Goal: Task Accomplishment & Management: Manage account settings

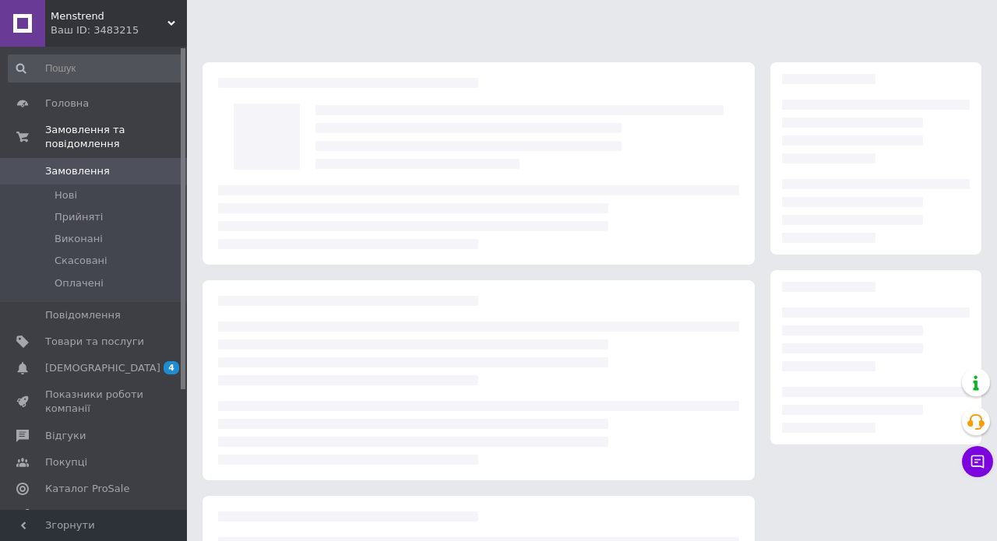
click at [83, 219] on span "Прийняті" at bounding box center [79, 217] width 48 height 14
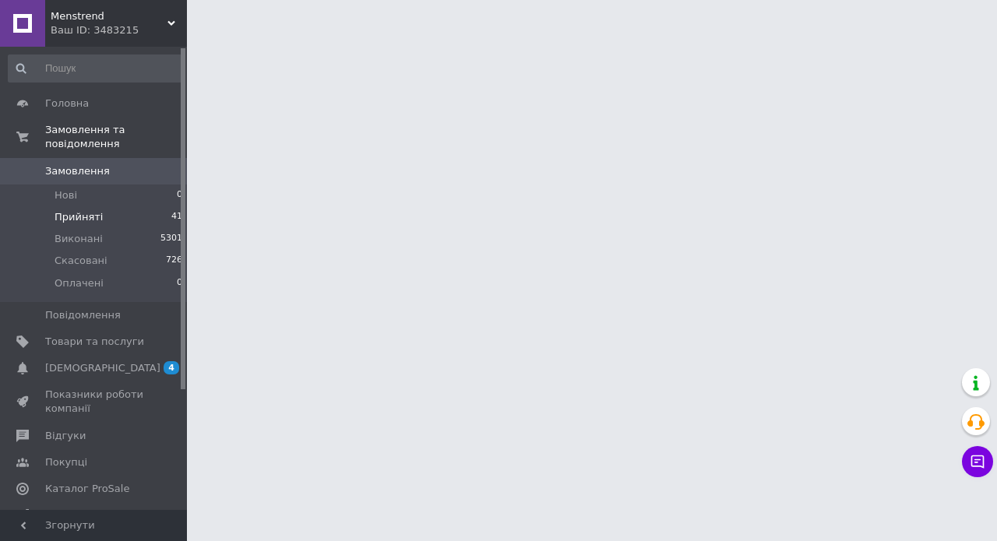
click at [79, 215] on span "Прийняті" at bounding box center [79, 217] width 48 height 14
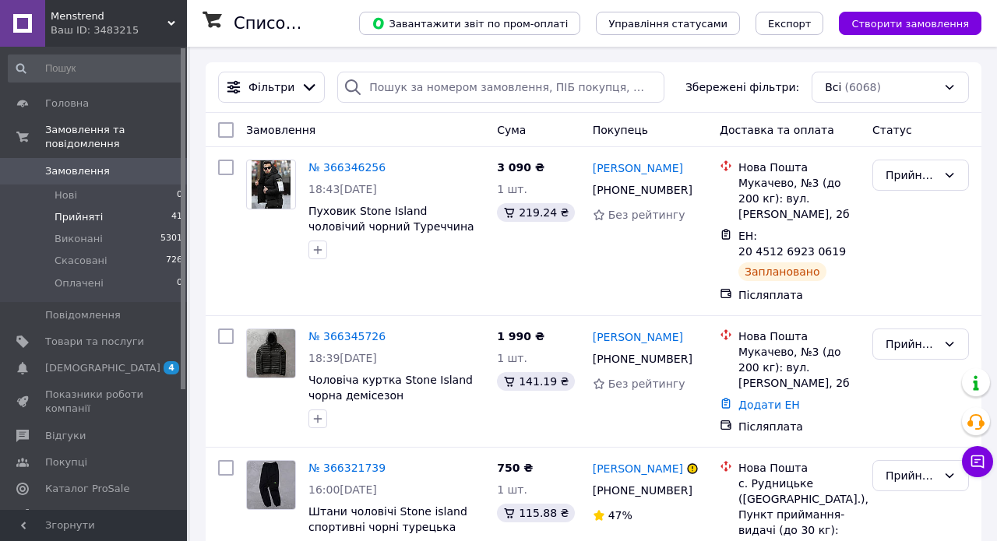
click at [83, 213] on span "Прийняті" at bounding box center [79, 217] width 48 height 14
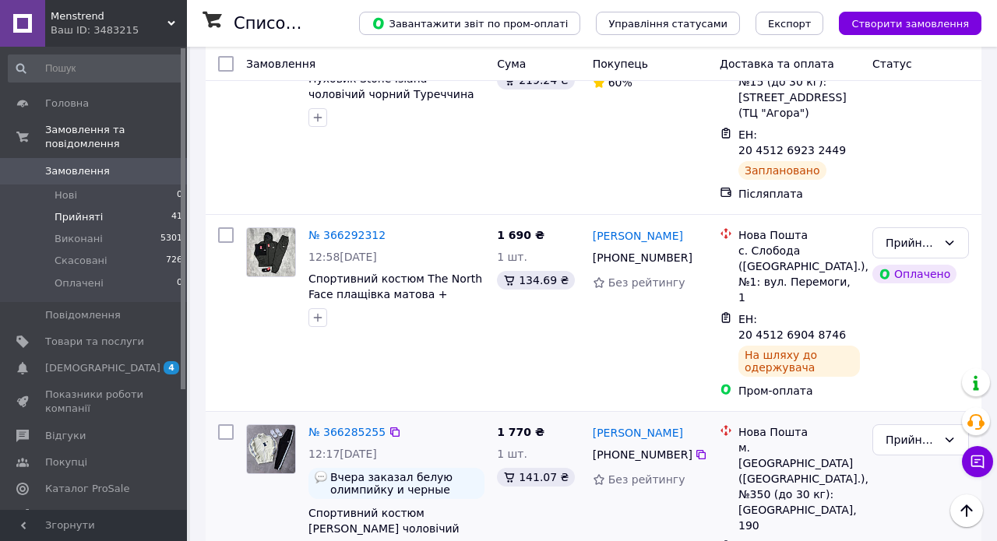
scroll to position [1014, 0]
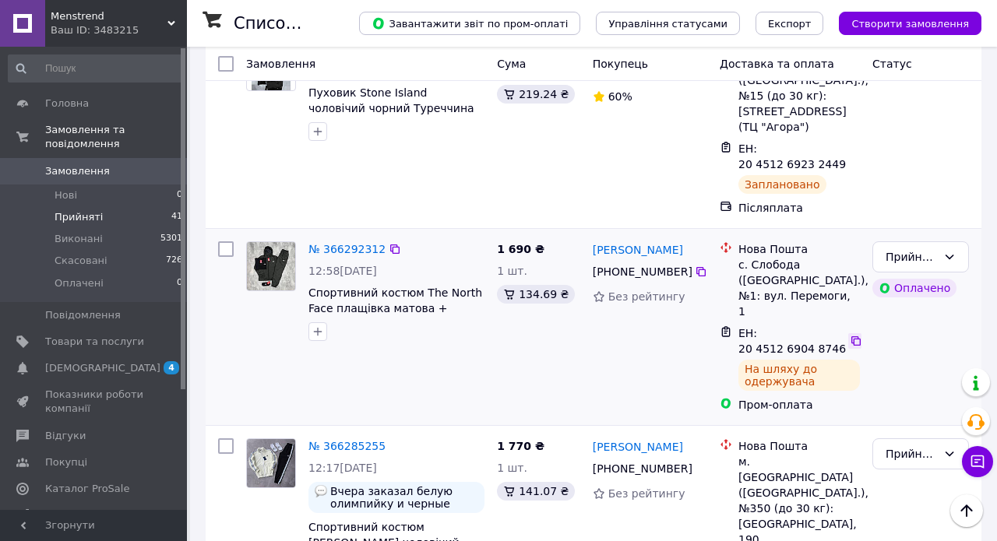
click at [855, 335] on icon at bounding box center [855, 341] width 12 height 12
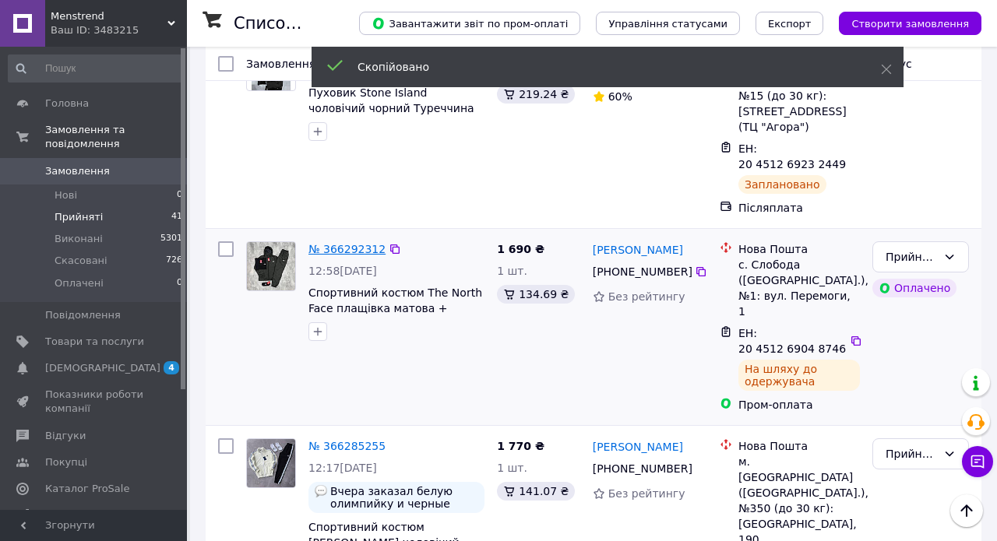
click at [339, 243] on link "№ 366292312" at bounding box center [346, 249] width 77 height 12
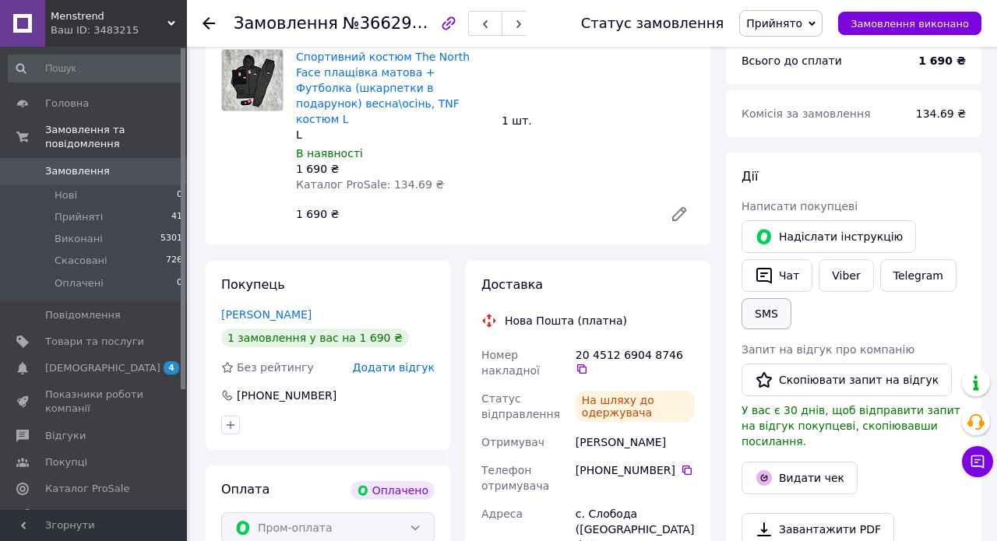
click at [772, 313] on button "SMS" at bounding box center [766, 313] width 50 height 31
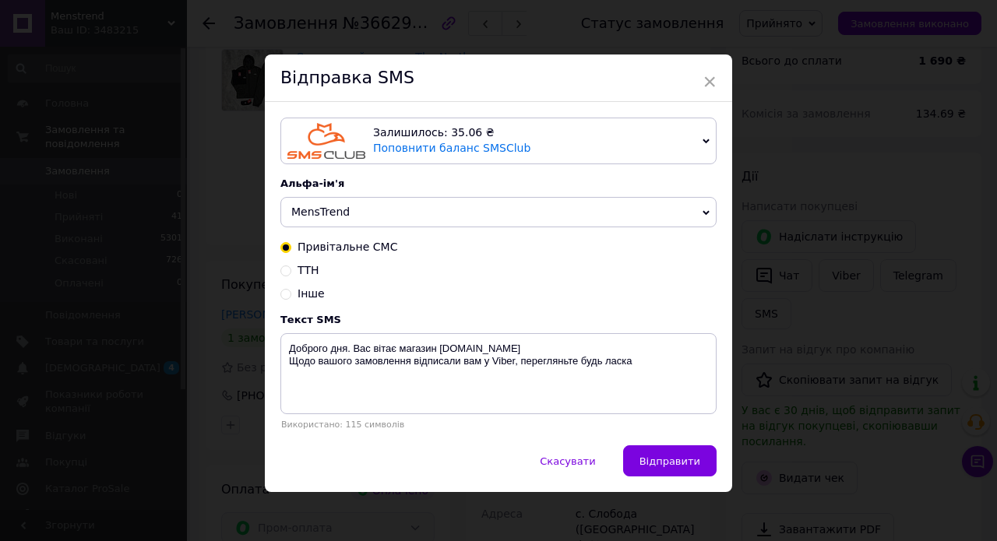
click at [283, 269] on input "ТТН" at bounding box center [285, 269] width 11 height 11
radio input "true"
radio input "false"
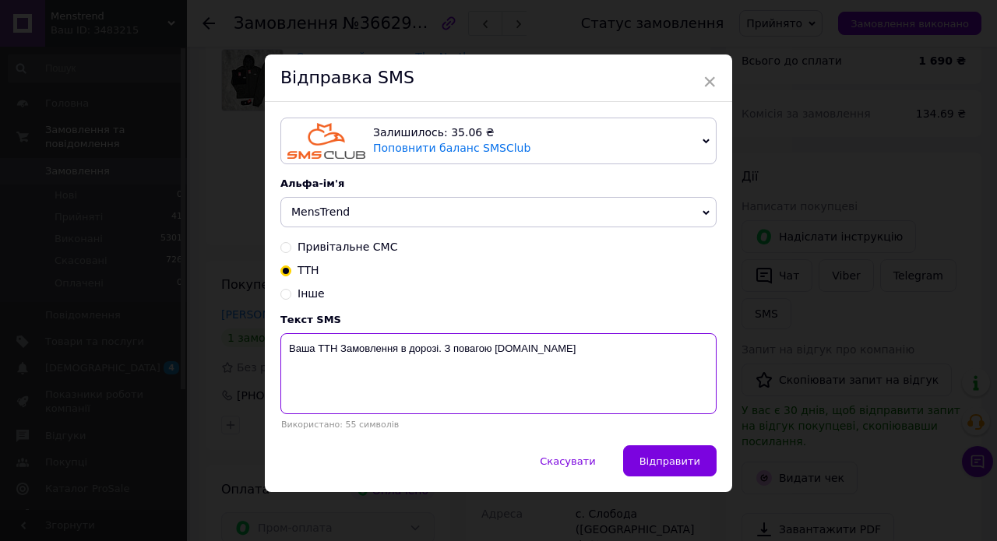
click at [339, 346] on textarea "Ваша ТТН Замовлення в дорозі. З повагою MensTrend.in.ua" at bounding box center [498, 373] width 436 height 81
paste textarea "20451269048746"
type textarea "Ваша ТТН 20451269048746 Замовлення в дорозі. З повагою MensTrend.in.ua"
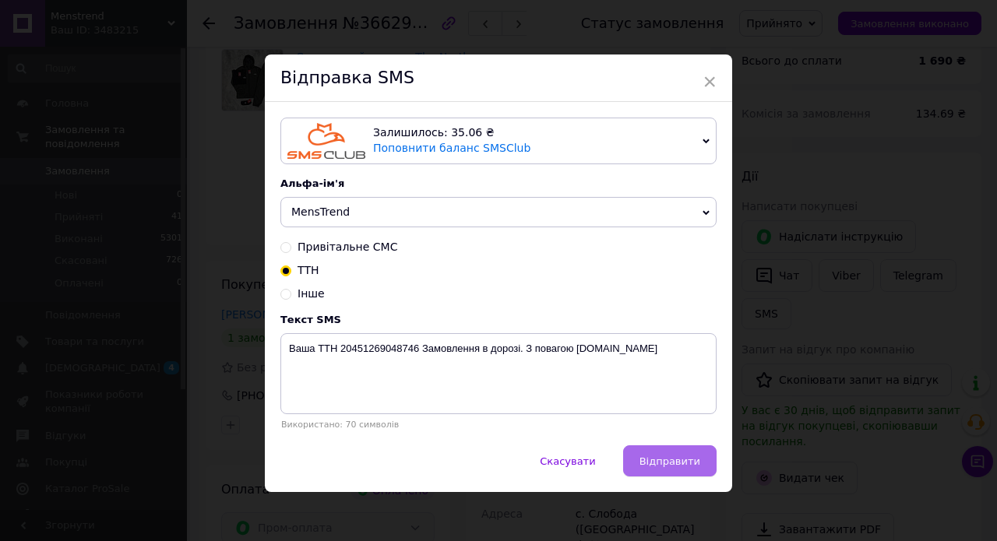
click at [682, 462] on span "Відправити" at bounding box center [669, 461] width 61 height 12
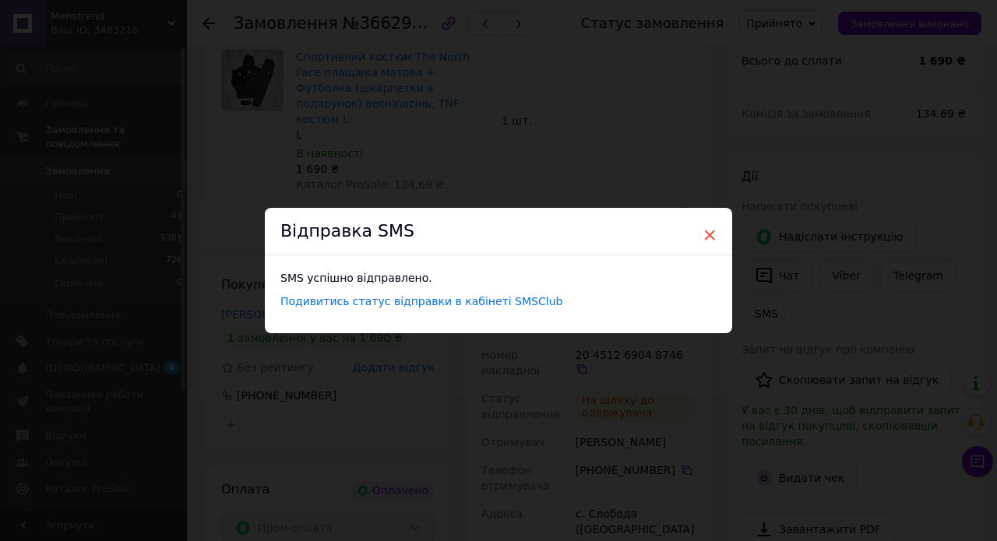
click at [705, 233] on span "×" at bounding box center [709, 235] width 14 height 26
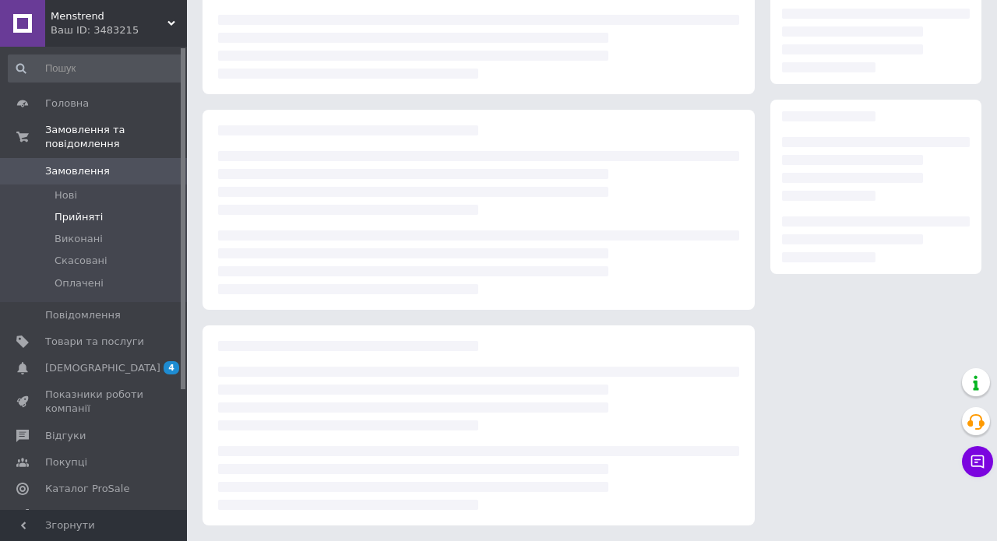
scroll to position [171, 0]
click at [79, 219] on span "Прийняті" at bounding box center [79, 217] width 48 height 14
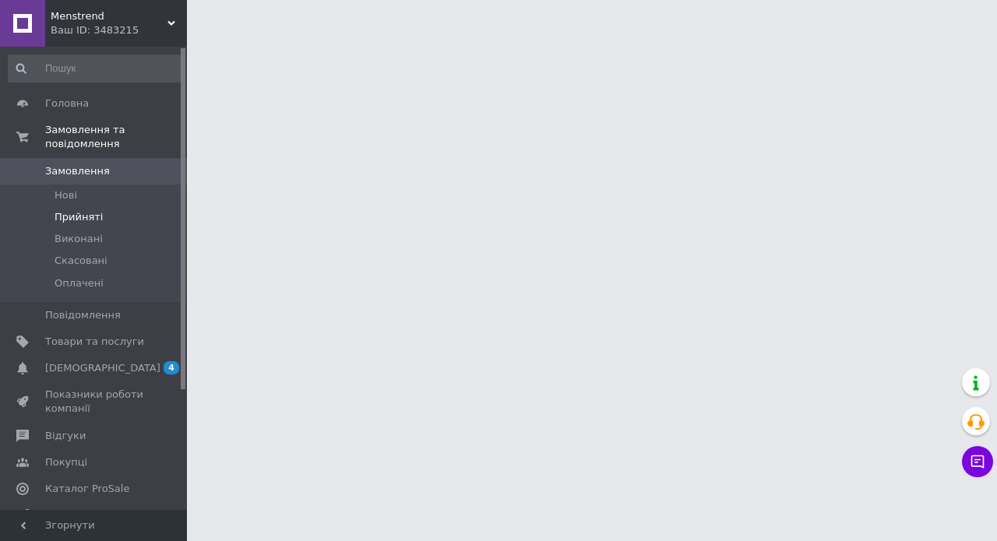
click at [79, 219] on span "Прийняті" at bounding box center [79, 217] width 48 height 14
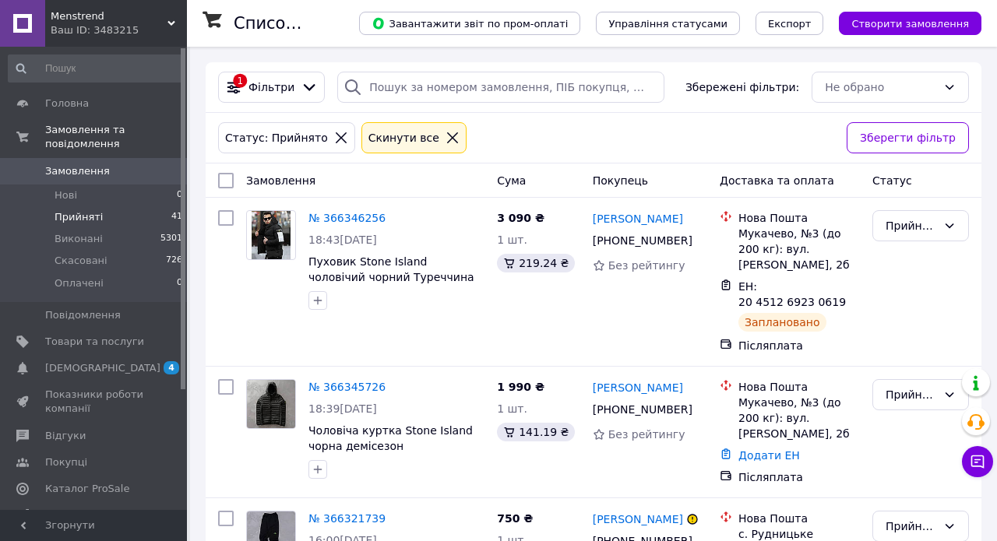
click at [95, 215] on span "Прийняті" at bounding box center [79, 217] width 48 height 14
click at [76, 213] on span "Прийняті" at bounding box center [79, 217] width 48 height 14
click at [104, 234] on li "Виконані 5301" at bounding box center [96, 239] width 192 height 22
click at [93, 219] on span "Прийняті" at bounding box center [79, 217] width 48 height 14
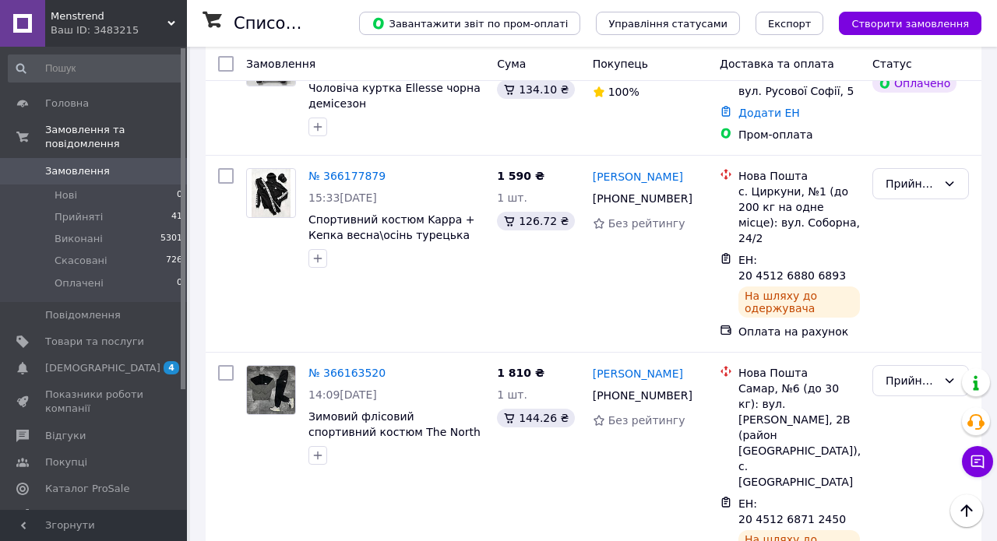
scroll to position [2674, 0]
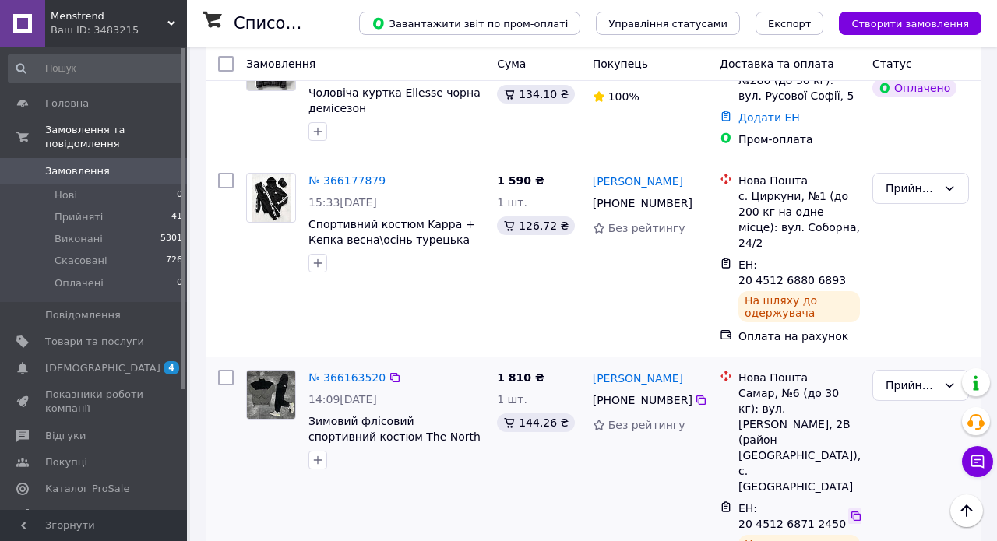
click at [856, 510] on icon at bounding box center [855, 516] width 12 height 12
click at [348, 371] on link "№ 366163520" at bounding box center [346, 377] width 77 height 12
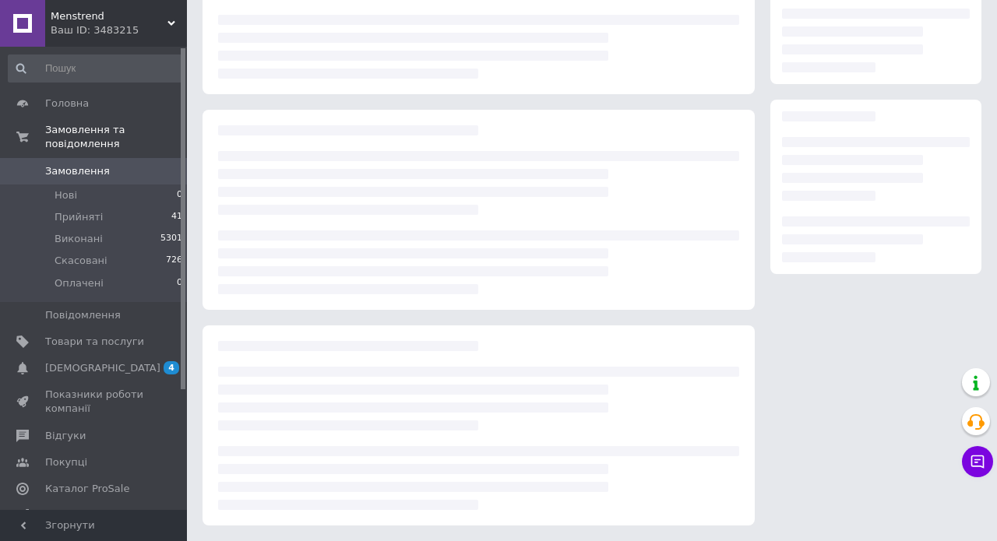
scroll to position [171, 0]
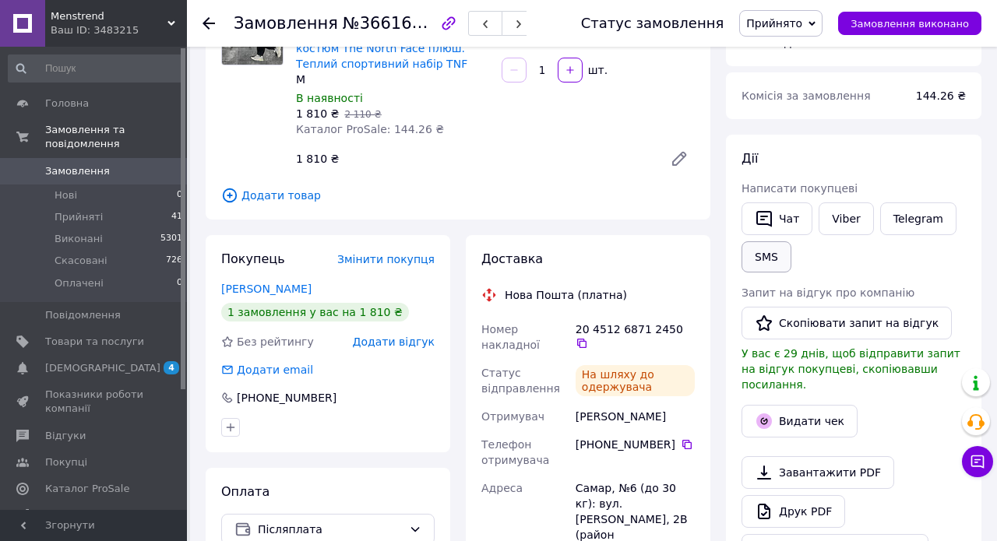
click at [766, 251] on button "SMS" at bounding box center [766, 256] width 50 height 31
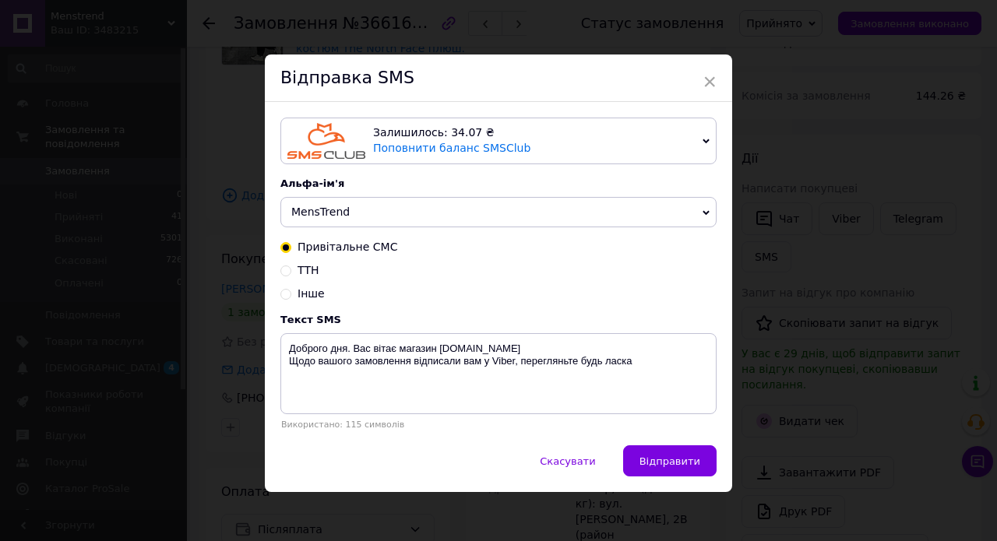
click at [285, 269] on input "ТТН" at bounding box center [285, 269] width 11 height 11
radio input "true"
radio input "false"
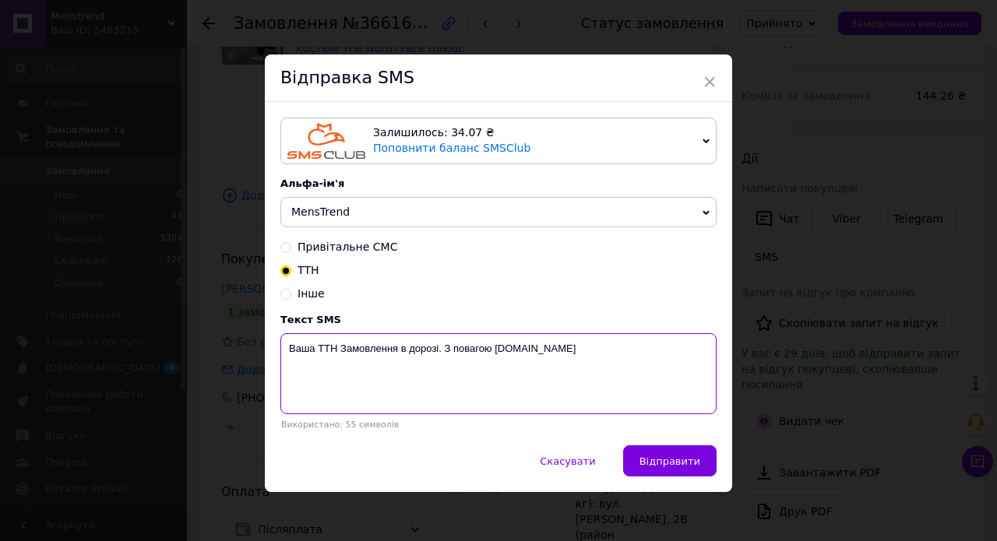
click at [339, 345] on textarea "Ваша ТТН Замовлення в дорозі. З повагою MensTrend.in.ua" at bounding box center [498, 373] width 436 height 81
paste textarea "20451268712450"
type textarea "Ваша ТТН 20451268712450 Замовлення в дорозі. З повагою MensTrend.in.ua"
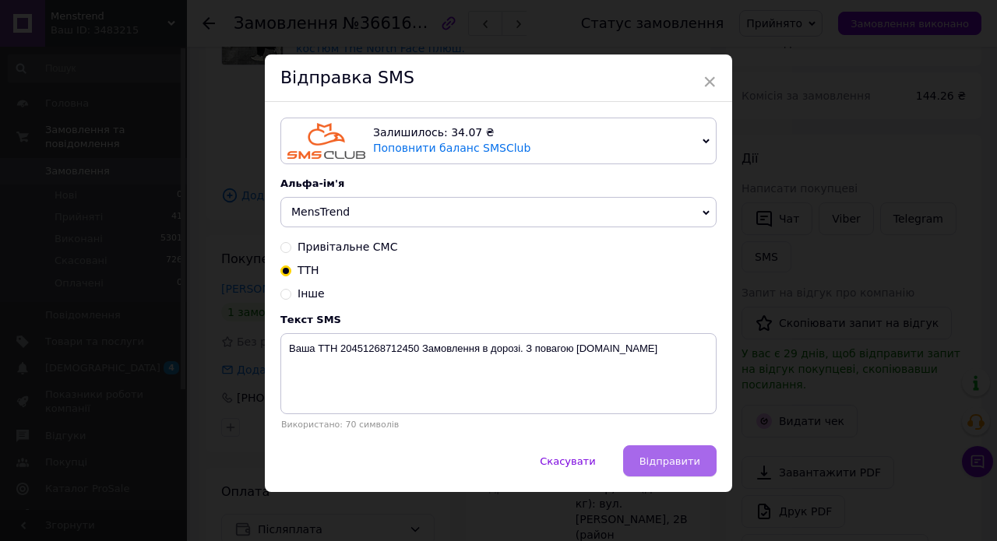
click at [697, 469] on button "Відправити" at bounding box center [669, 460] width 93 height 31
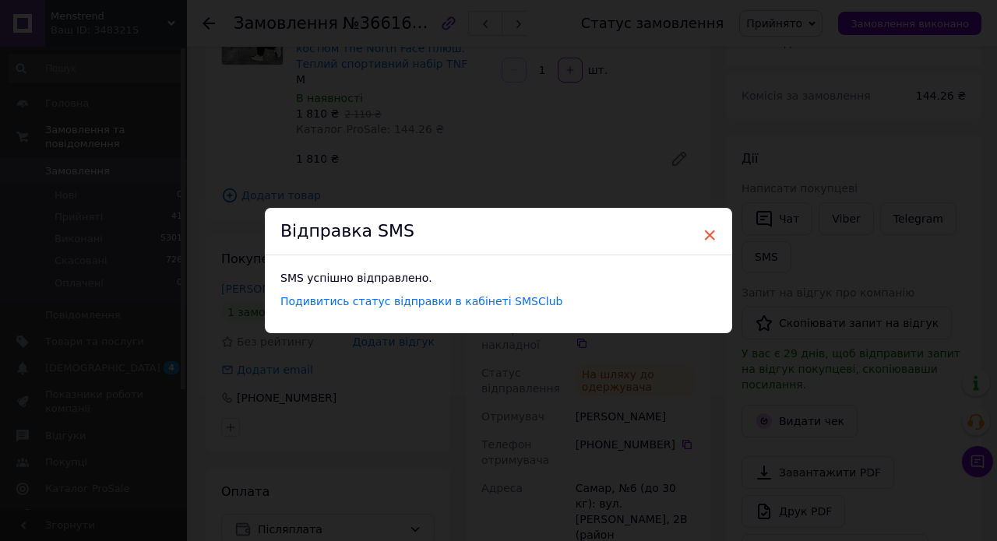
click at [710, 241] on span "×" at bounding box center [709, 235] width 14 height 26
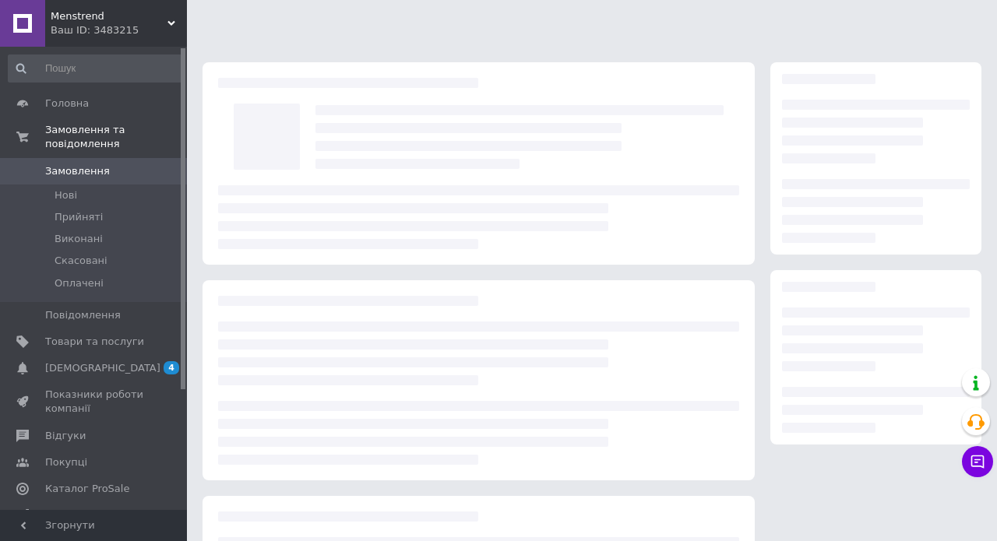
scroll to position [171, 0]
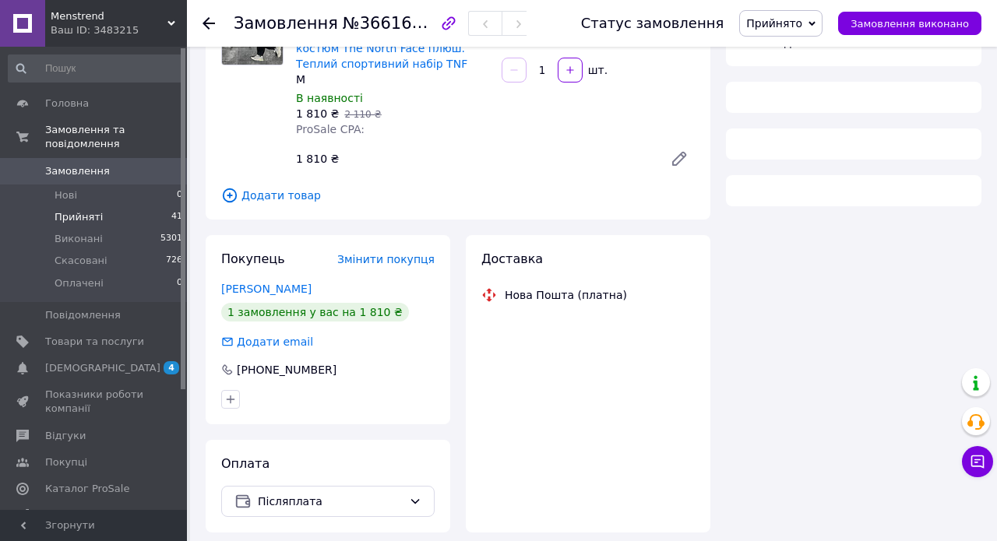
click at [91, 216] on span "Прийняті" at bounding box center [79, 217] width 48 height 14
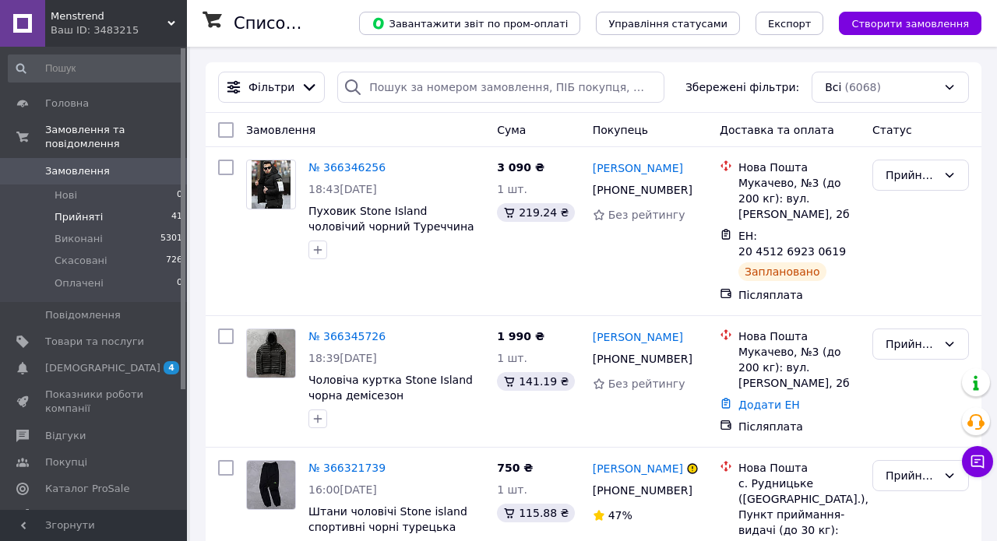
click at [89, 216] on span "Прийняті" at bounding box center [79, 217] width 48 height 14
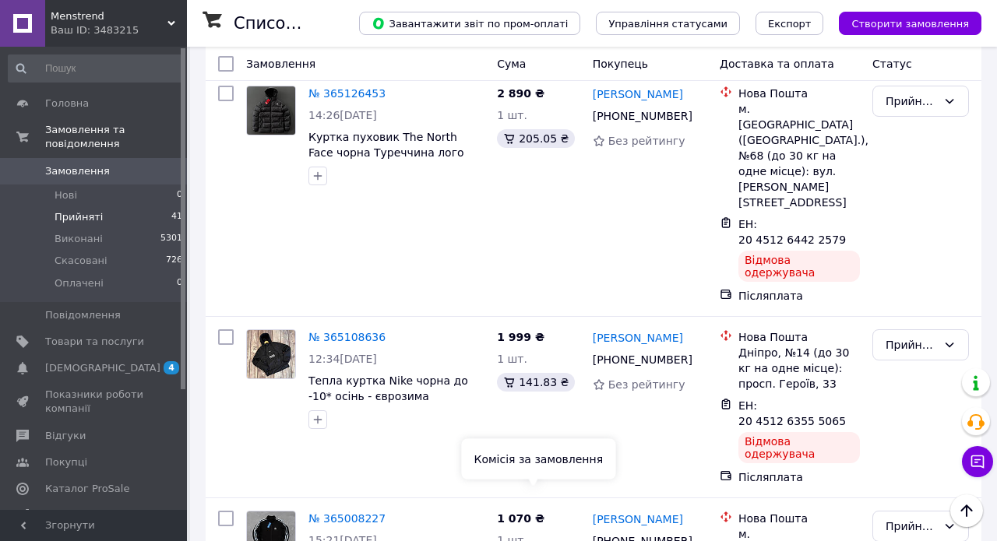
scroll to position [7250, 0]
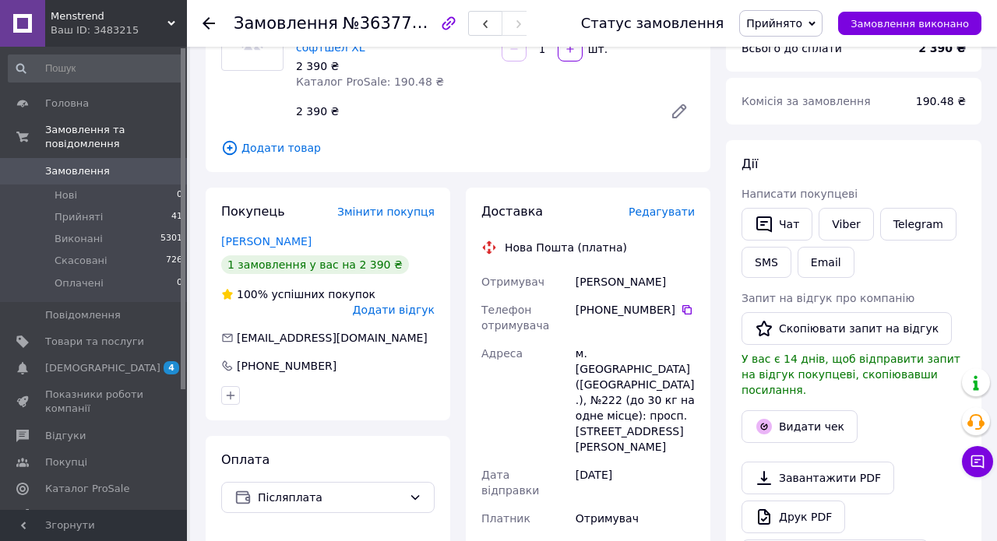
scroll to position [162, 0]
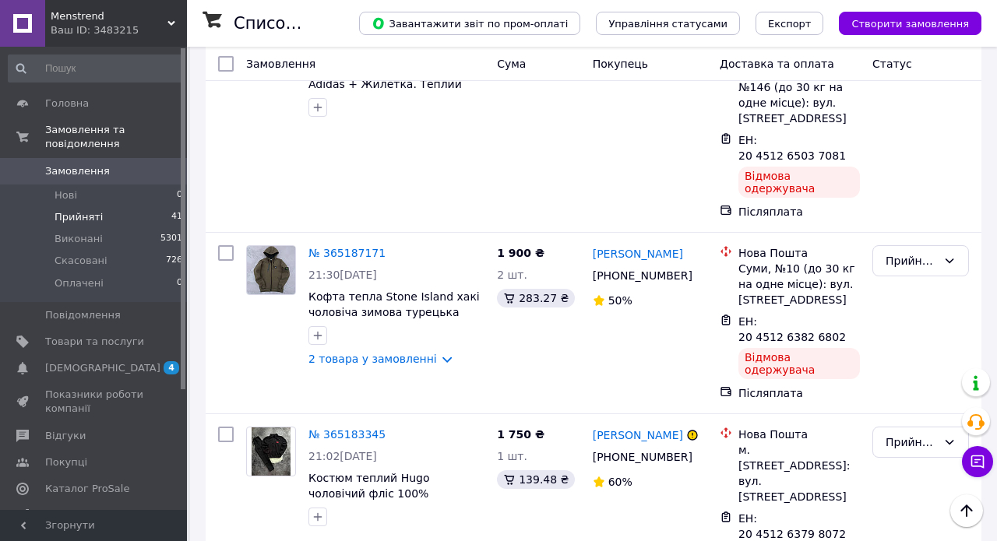
scroll to position [6517, 0]
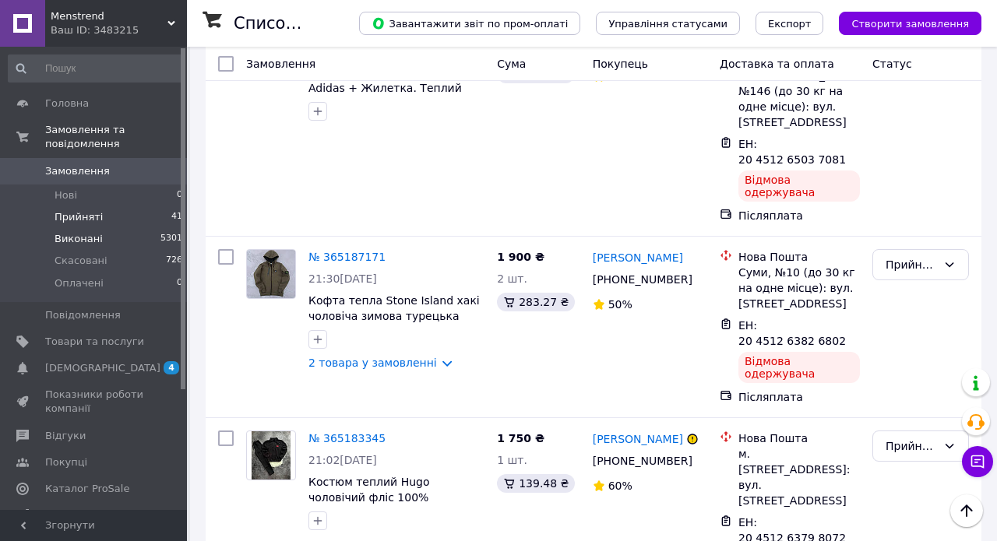
click at [83, 245] on li "Виконані 5301" at bounding box center [96, 239] width 192 height 22
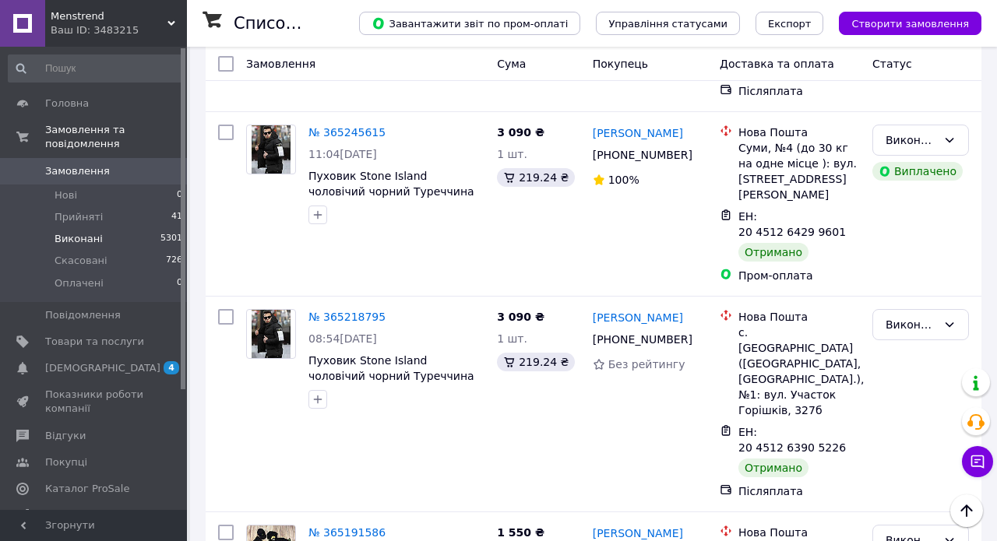
scroll to position [3593, 0]
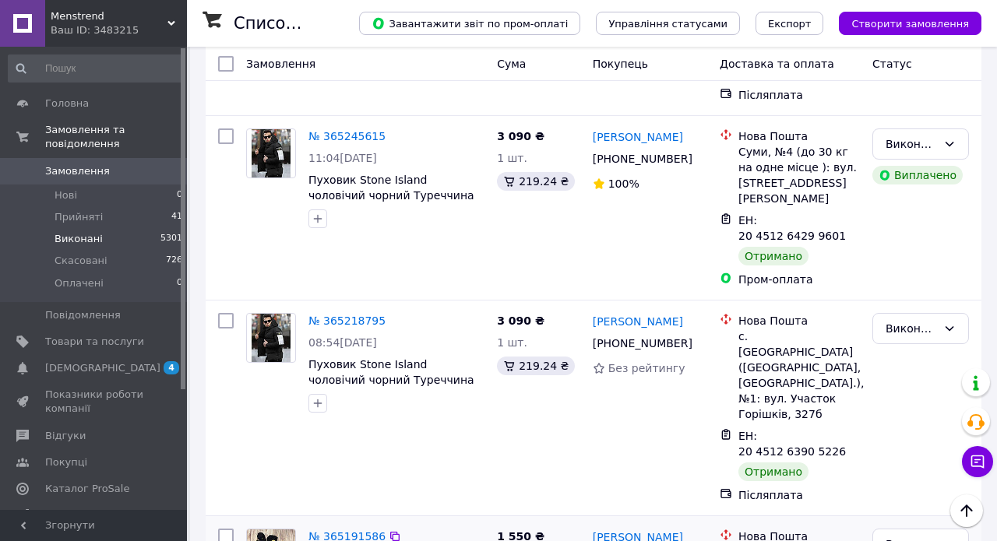
click at [338, 530] on link "№ 365191586" at bounding box center [346, 536] width 77 height 12
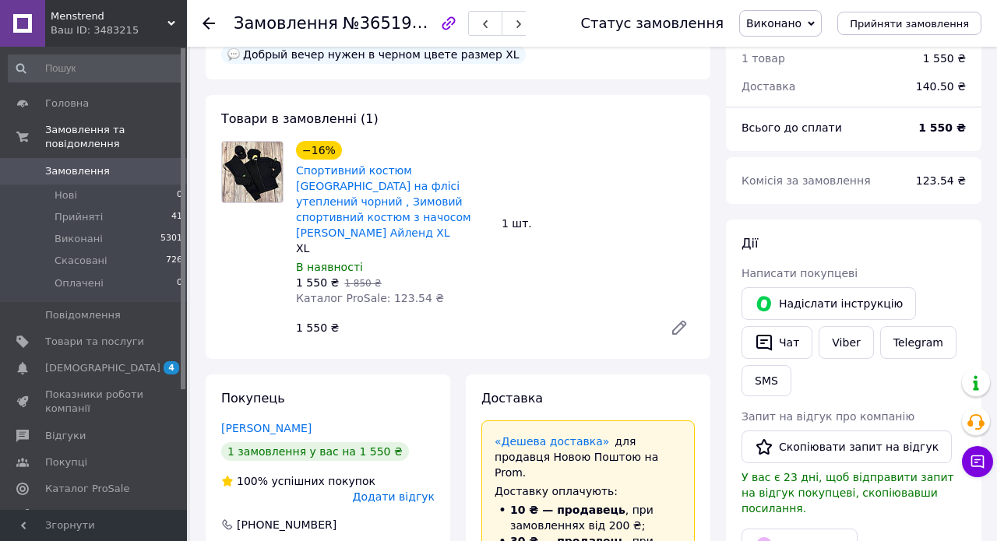
scroll to position [46, 0]
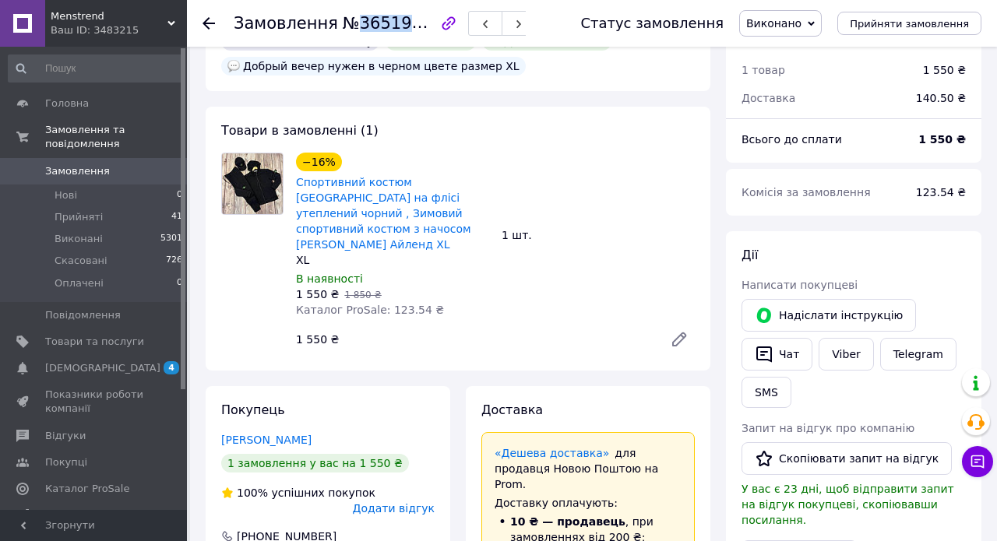
drag, startPoint x: 350, startPoint y: 25, endPoint x: 430, endPoint y: 21, distance: 79.5
click at [430, 21] on span "№365191586" at bounding box center [398, 22] width 111 height 19
copy span "365191586"
click at [782, 392] on button "SMS" at bounding box center [766, 392] width 50 height 31
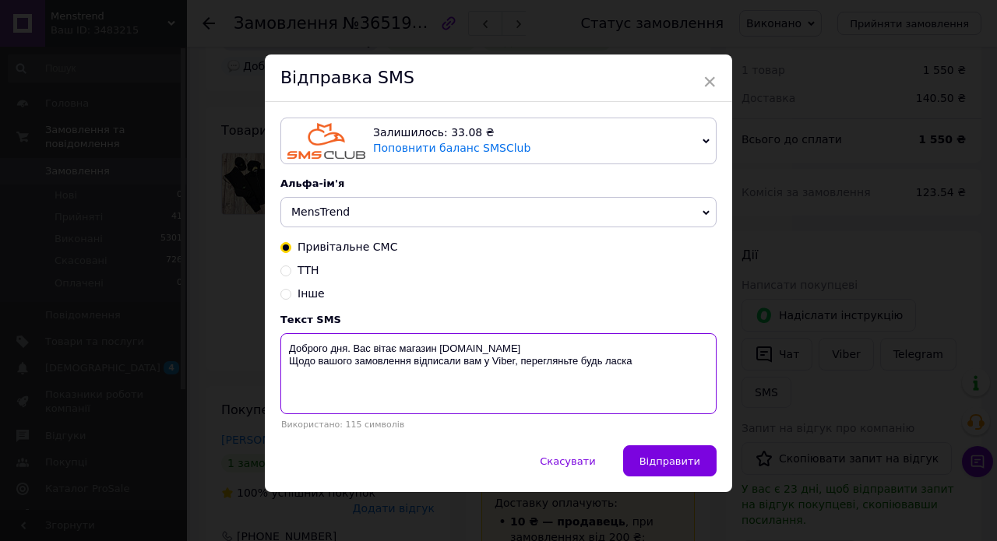
drag, startPoint x: 283, startPoint y: 350, endPoint x: 688, endPoint y: 364, distance: 405.1
click at [688, 364] on textarea "Доброго дня. Вас вітає магазин MensTrend.in.ua Щодо вашого замовлення відписали…" at bounding box center [498, 373] width 436 height 81
paste textarea "https://kasa.vchasno.ua/check-viewer/lELEgECncW8"
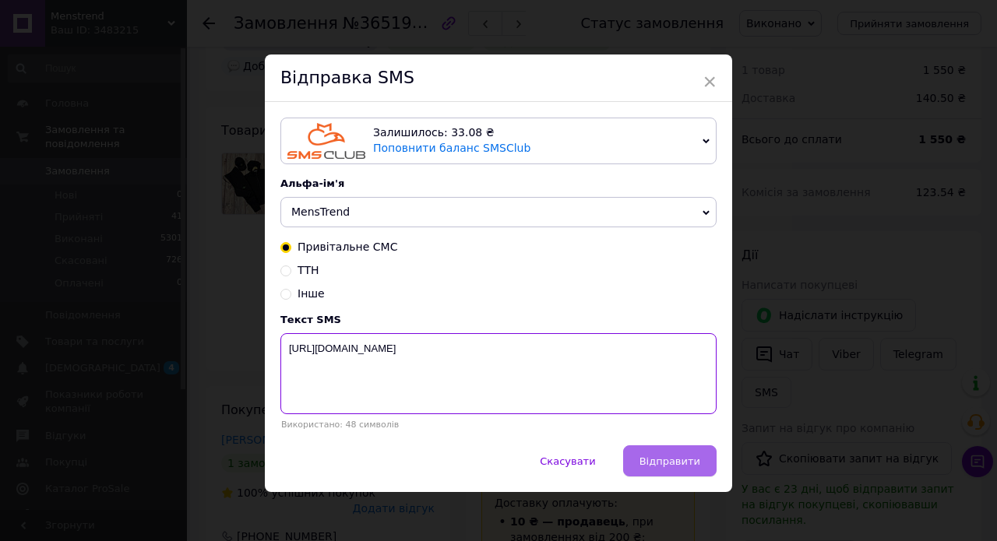
type textarea "https://kasa.vchasno.ua/check-viewer/lELEgECncW8"
click at [701, 458] on button "Відправити" at bounding box center [669, 460] width 93 height 31
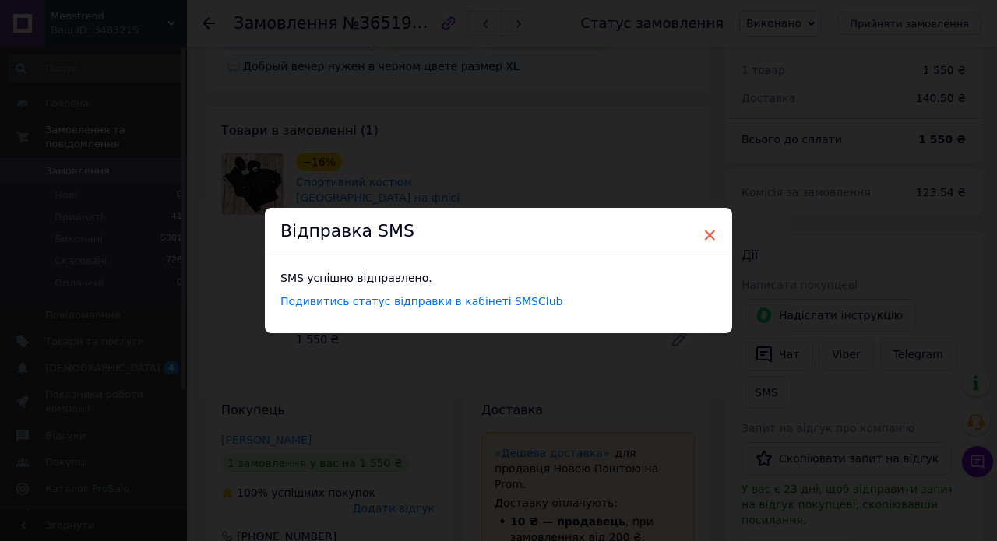
click at [706, 234] on span "×" at bounding box center [709, 235] width 14 height 26
click at [709, 237] on span "×" at bounding box center [709, 235] width 14 height 26
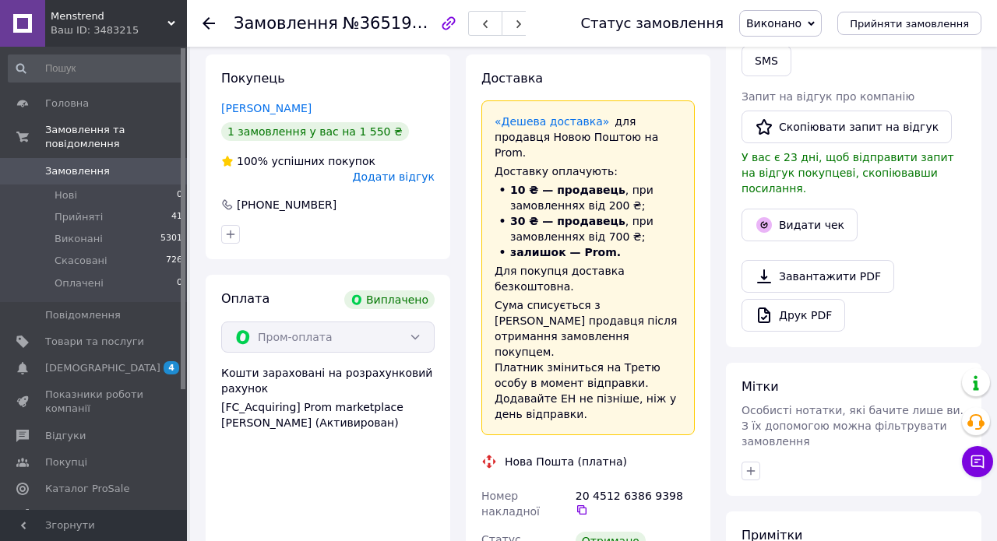
scroll to position [382, 0]
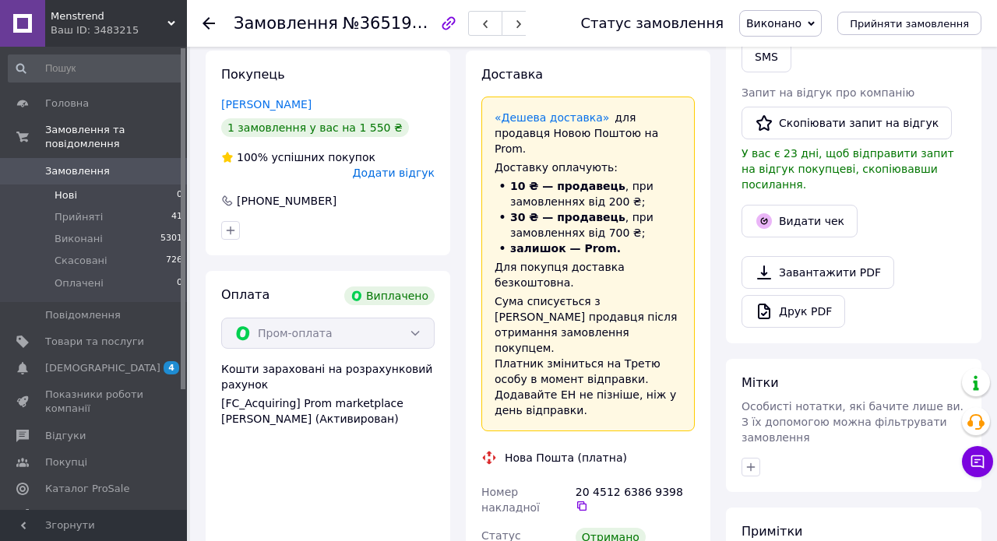
click at [91, 202] on li "Нові 0" at bounding box center [96, 196] width 192 height 22
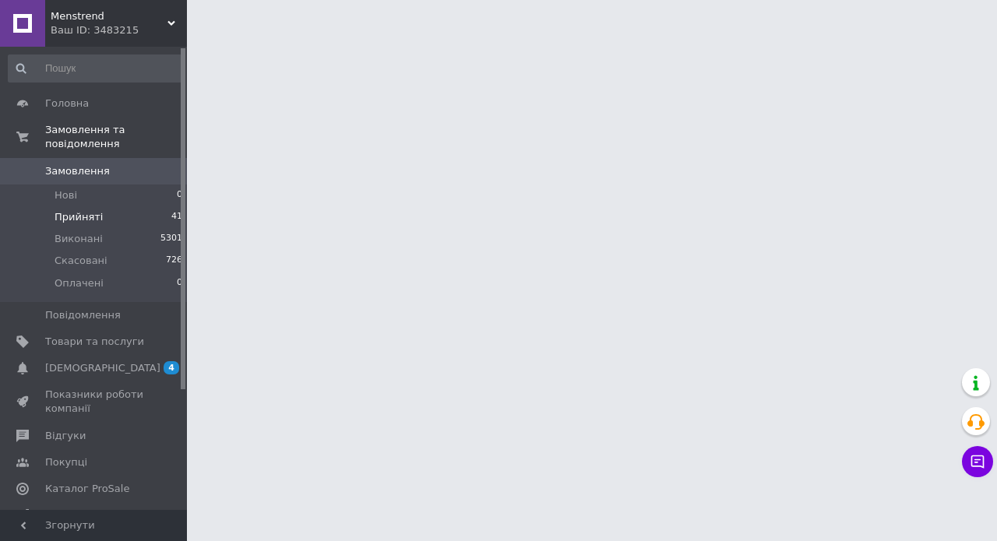
click at [87, 218] on span "Прийняті" at bounding box center [79, 217] width 48 height 14
click at [84, 220] on span "Прийняті" at bounding box center [79, 217] width 48 height 14
click at [90, 215] on span "Прийняті" at bounding box center [79, 217] width 48 height 14
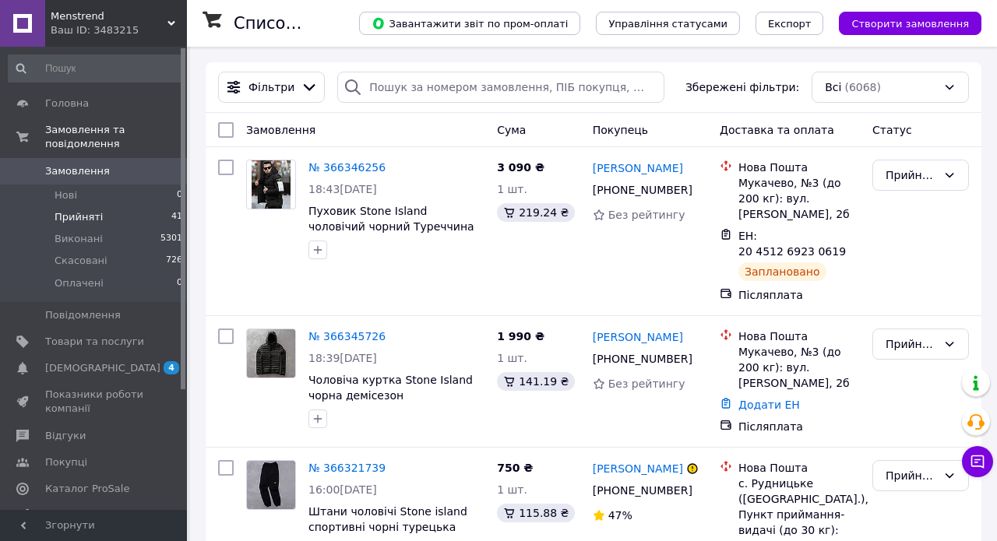
click at [98, 214] on span "Прийняті" at bounding box center [79, 217] width 48 height 14
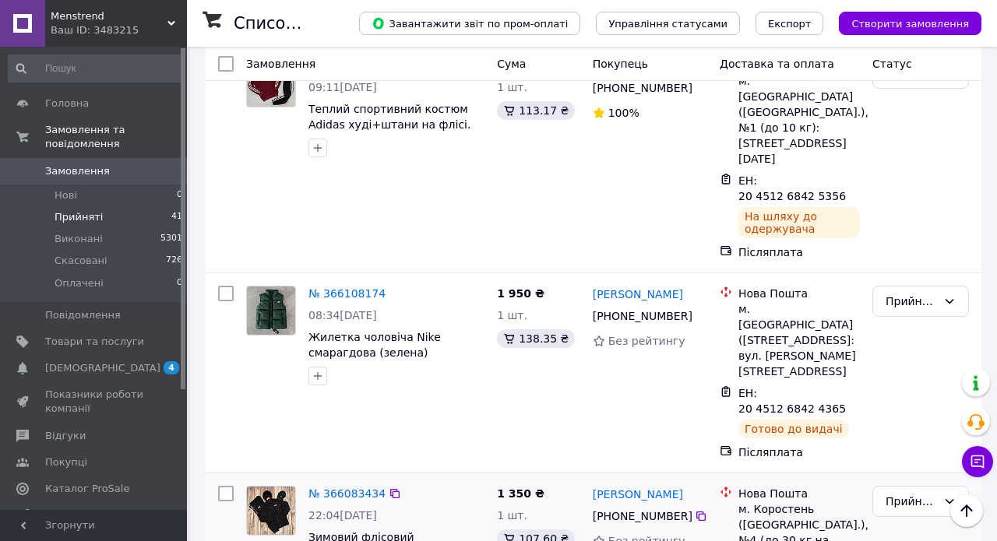
scroll to position [2988, 0]
click at [916, 493] on div "Прийнято" at bounding box center [910, 501] width 51 height 17
click at [920, 241] on li "Виконано" at bounding box center [920, 248] width 95 height 28
click at [638, 487] on link "[PERSON_NAME]" at bounding box center [637, 495] width 90 height 16
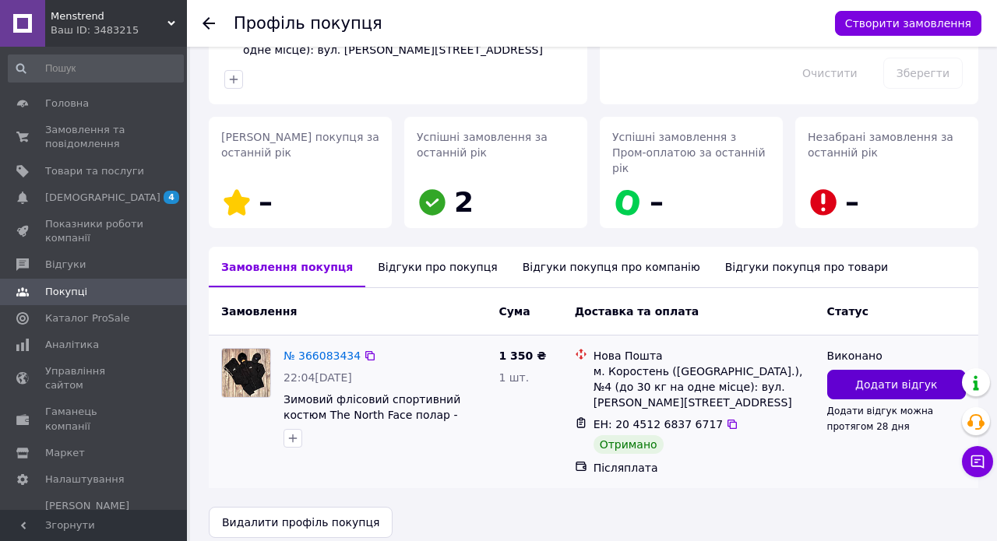
scroll to position [171, 0]
click at [873, 378] on span "Додати відгук" at bounding box center [896, 386] width 82 height 16
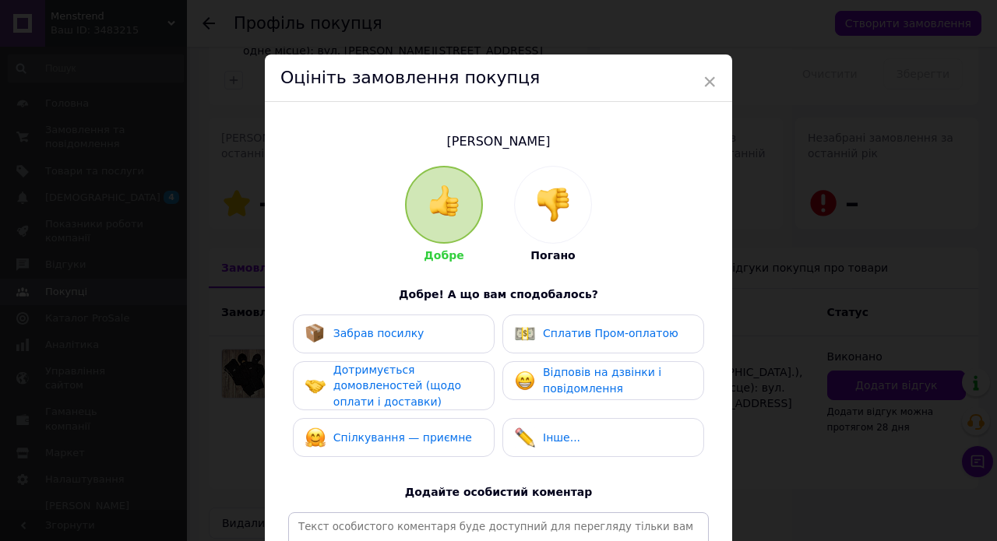
click at [452, 343] on div "Забрав посилку" at bounding box center [394, 334] width 202 height 39
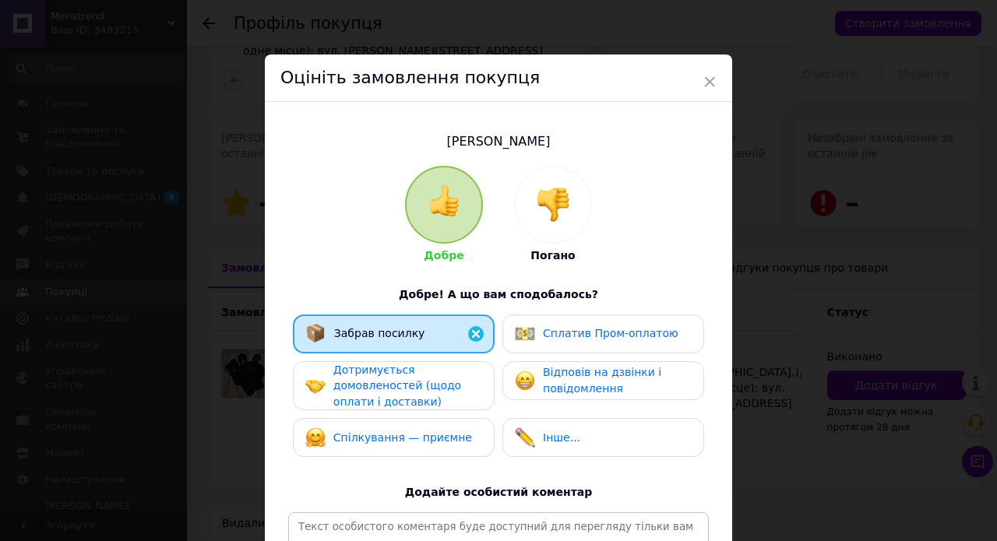
click at [452, 381] on div "Дотримується домовленостей (щодо оплати і доставки)" at bounding box center [407, 386] width 148 height 48
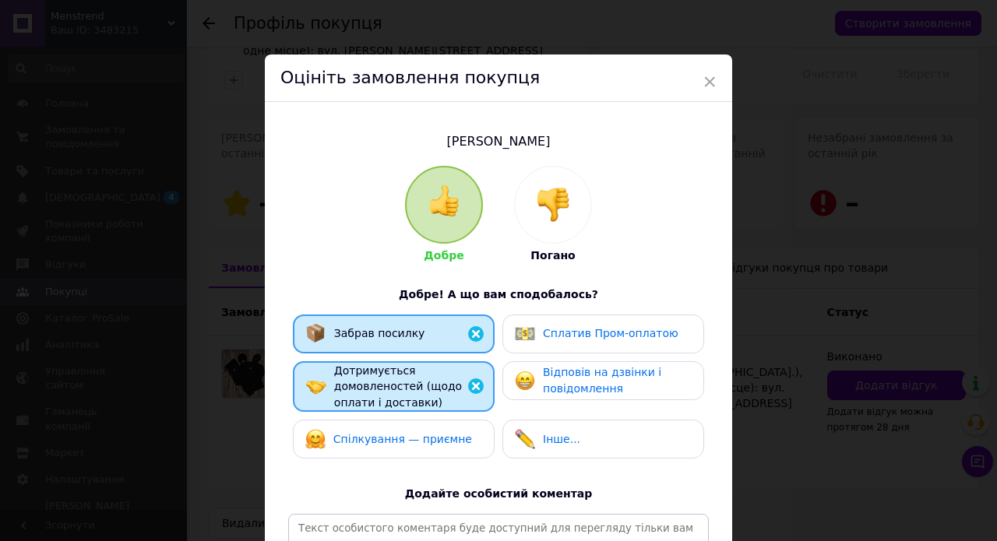
click at [452, 435] on span "Спілкування — приємне" at bounding box center [402, 439] width 139 height 12
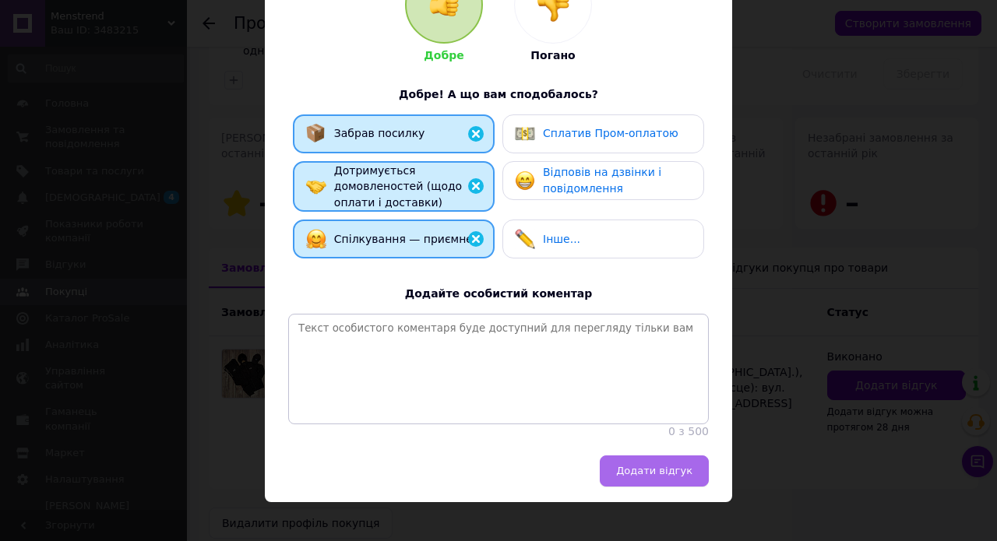
scroll to position [199, 0]
click at [637, 466] on span "Додати відгук" at bounding box center [654, 472] width 76 height 12
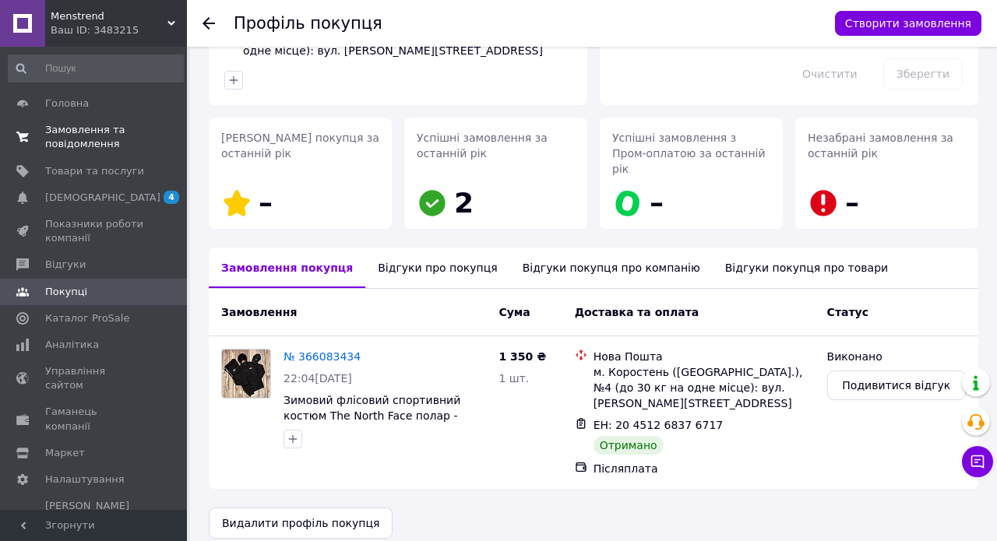
click at [57, 138] on span "Замовлення та повідомлення" at bounding box center [94, 137] width 99 height 28
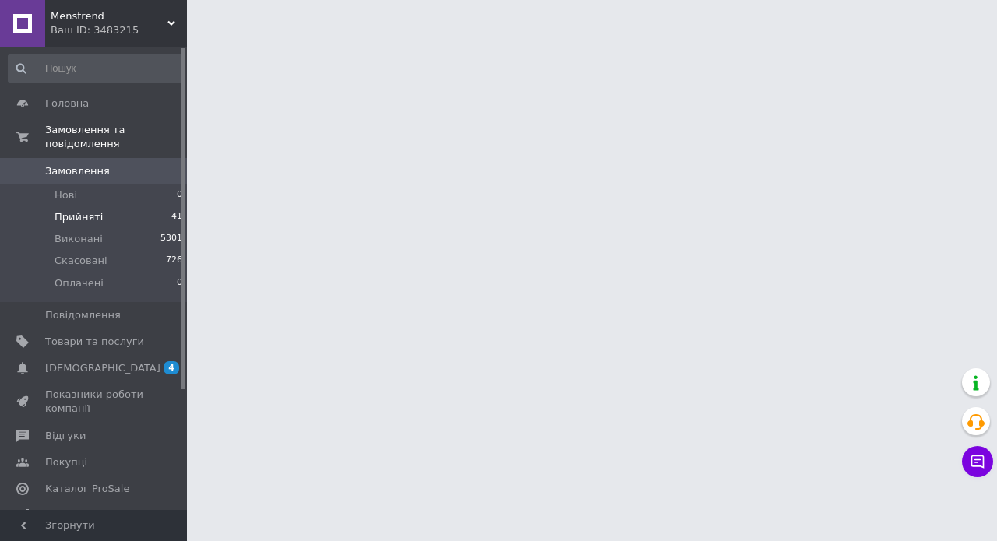
click at [111, 216] on li "Прийняті 41" at bounding box center [96, 217] width 192 height 22
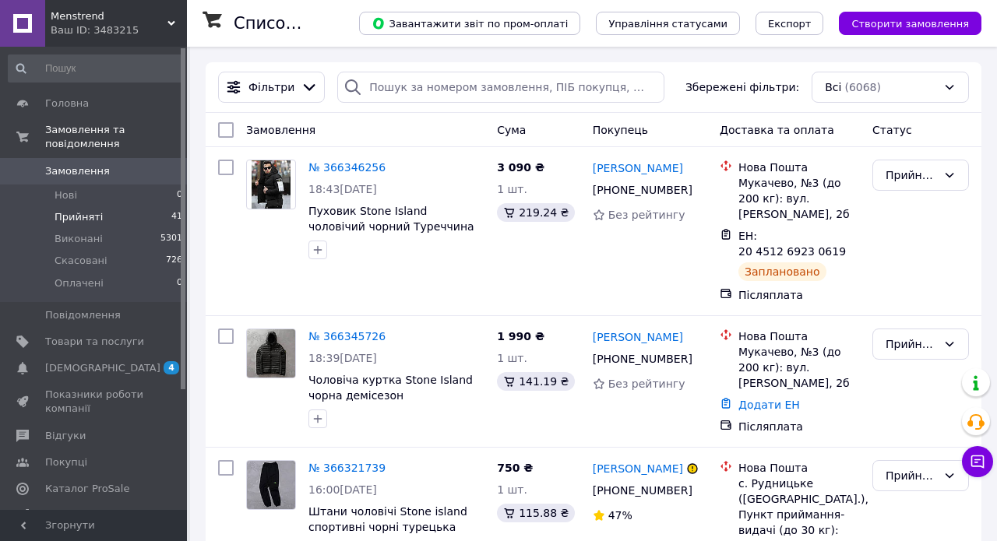
click at [90, 210] on span "Прийняті" at bounding box center [79, 217] width 48 height 14
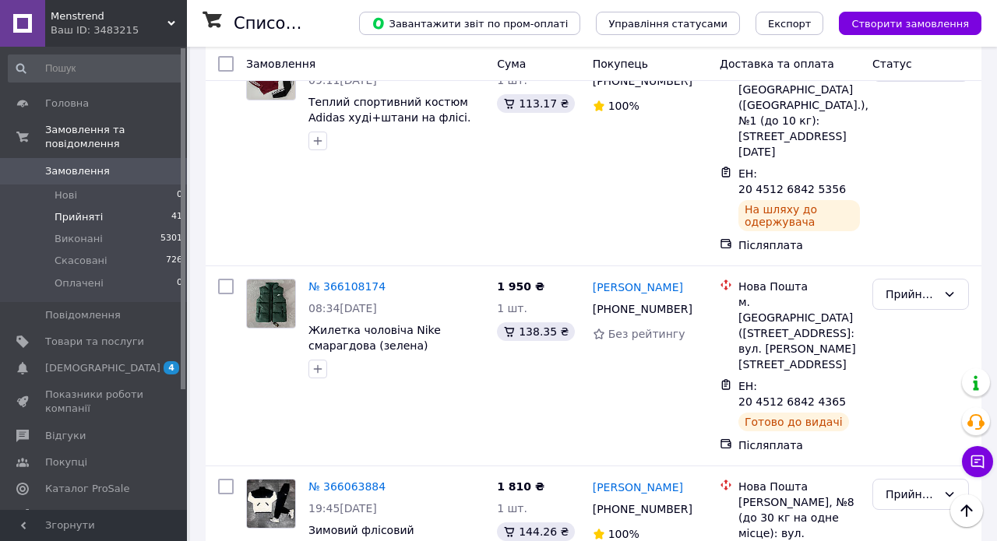
scroll to position [3029, 0]
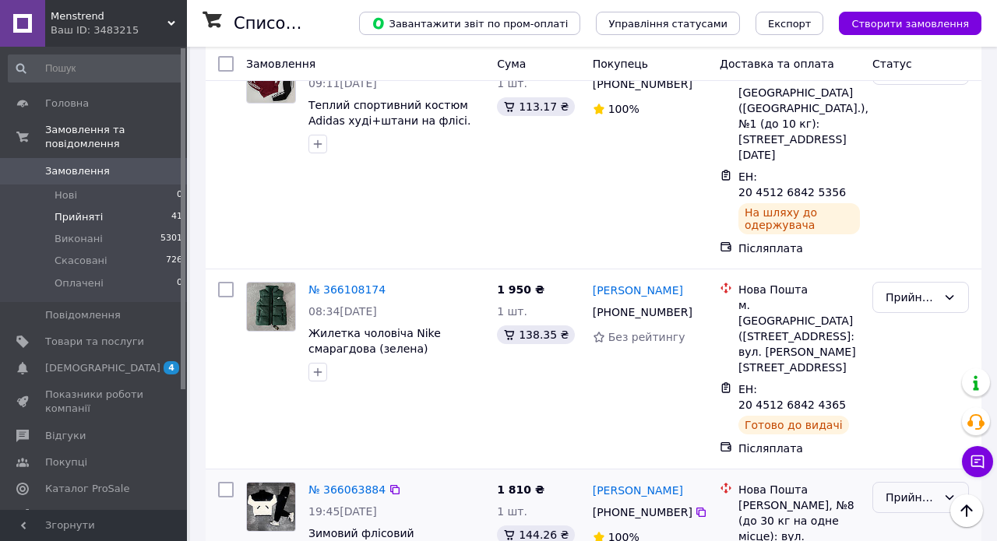
click at [925, 482] on div "Прийнято" at bounding box center [920, 497] width 97 height 31
click at [925, 237] on li "Виконано" at bounding box center [920, 244] width 95 height 28
click at [659, 483] on link "[PERSON_NAME]" at bounding box center [637, 491] width 90 height 16
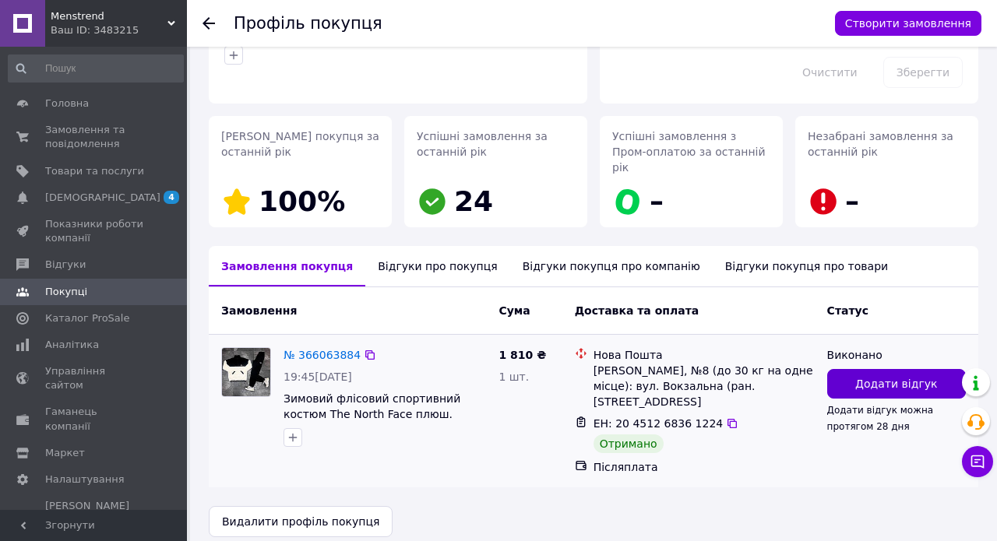
scroll to position [167, 0]
click at [868, 377] on span "Додати відгук" at bounding box center [896, 385] width 82 height 16
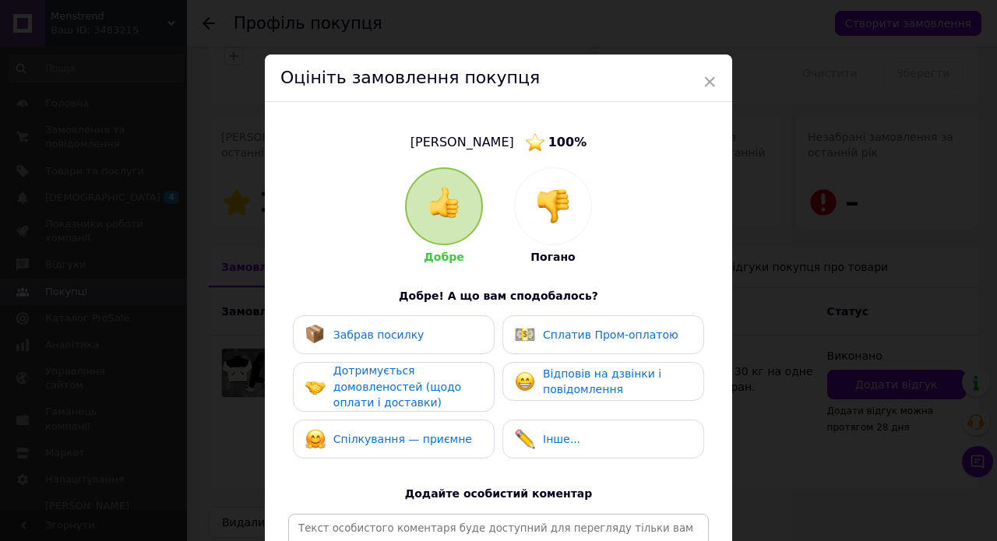
click at [437, 332] on div "Забрав посилку" at bounding box center [393, 335] width 177 height 20
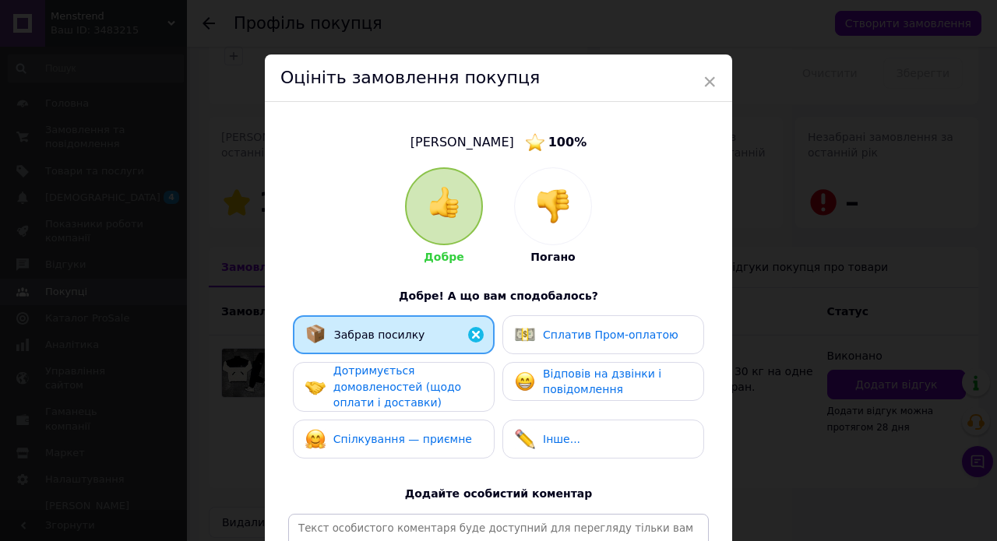
click at [431, 383] on span "Дотримується домовленостей (щодо оплати і доставки)" at bounding box center [397, 386] width 128 height 44
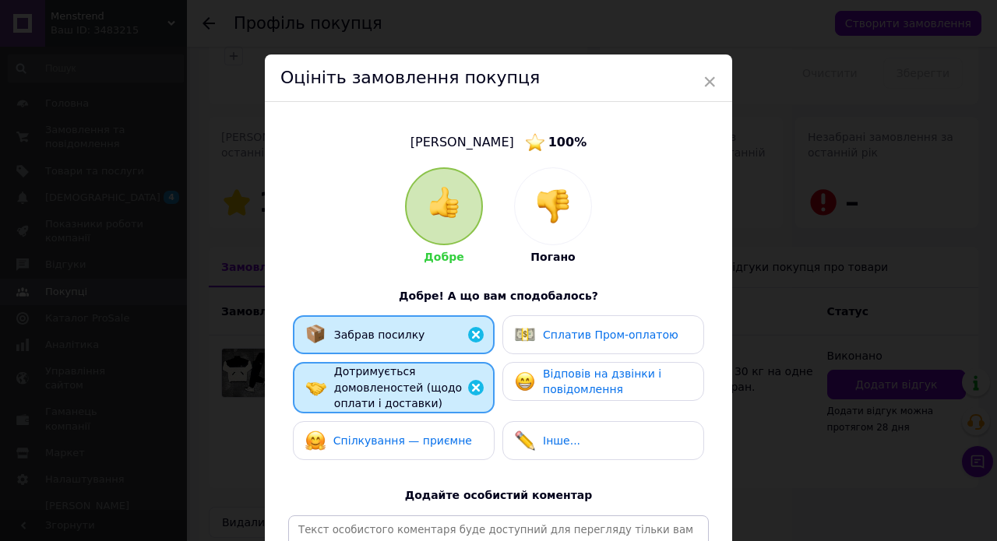
click at [430, 435] on span "Спілкування — приємне" at bounding box center [402, 440] width 139 height 12
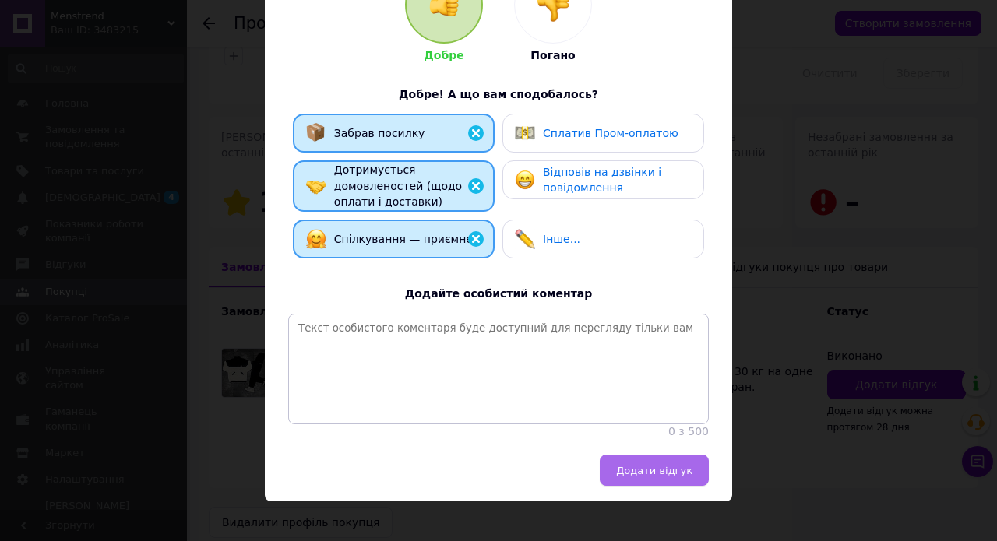
scroll to position [201, 0]
click at [648, 466] on button "Додати відгук" at bounding box center [654, 470] width 109 height 31
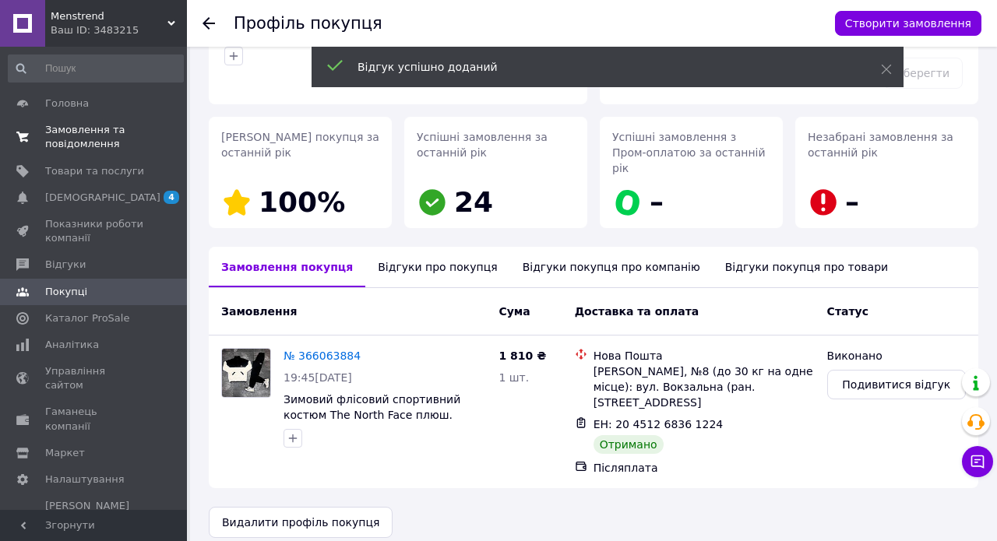
click at [76, 135] on span "Замовлення та повідомлення" at bounding box center [94, 137] width 99 height 28
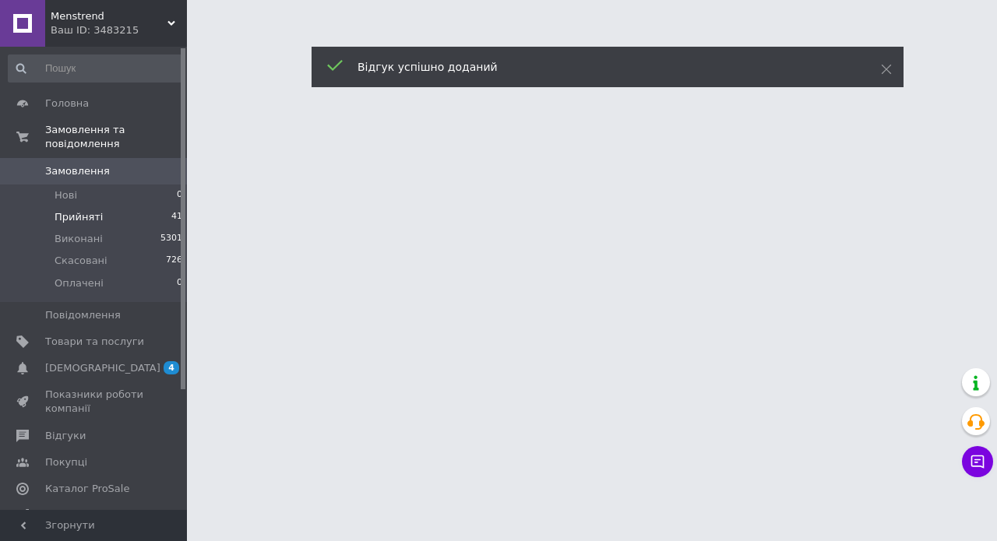
click at [100, 220] on li "Прийняті 41" at bounding box center [96, 217] width 192 height 22
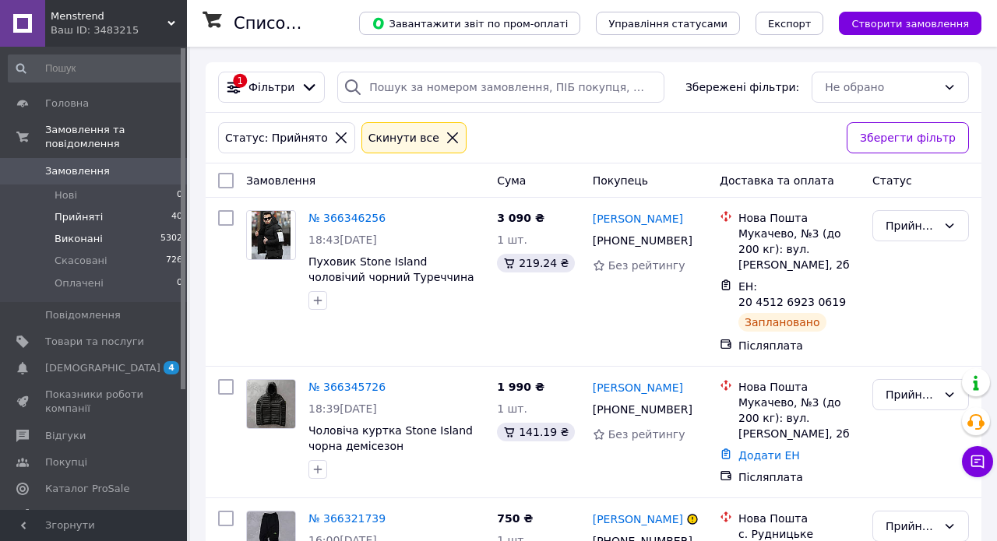
click at [99, 237] on li "Виконані 5302" at bounding box center [96, 239] width 192 height 22
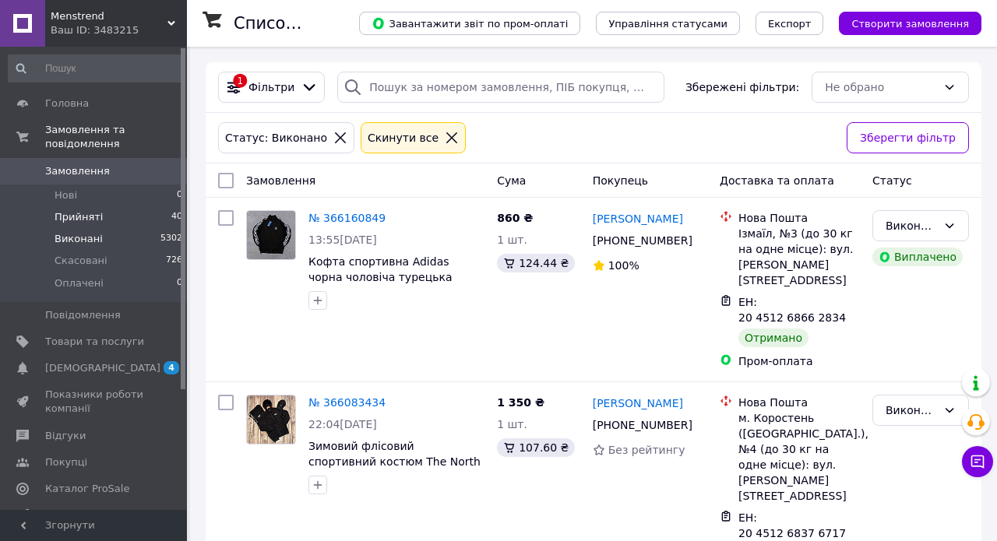
click at [114, 220] on li "Прийняті 40" at bounding box center [96, 217] width 192 height 22
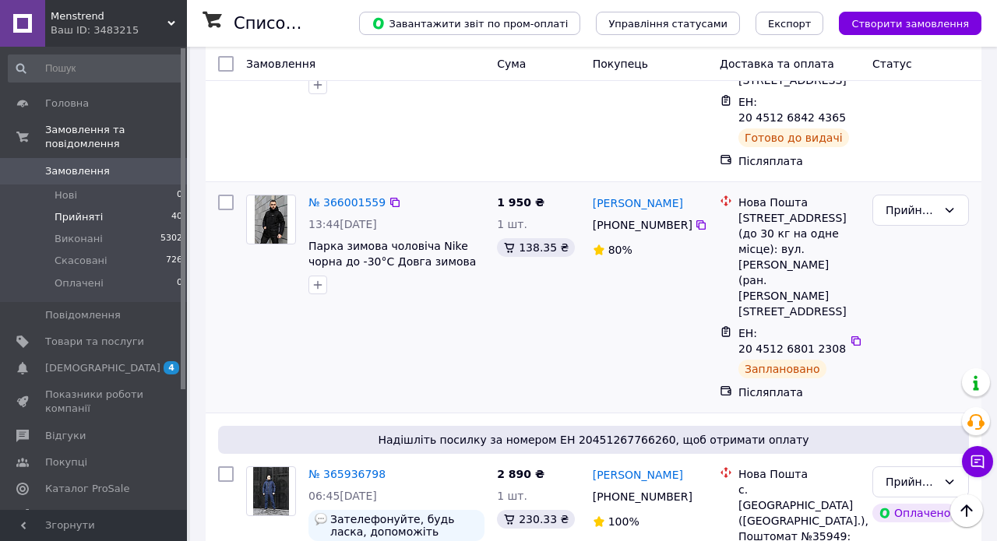
scroll to position [3301, 0]
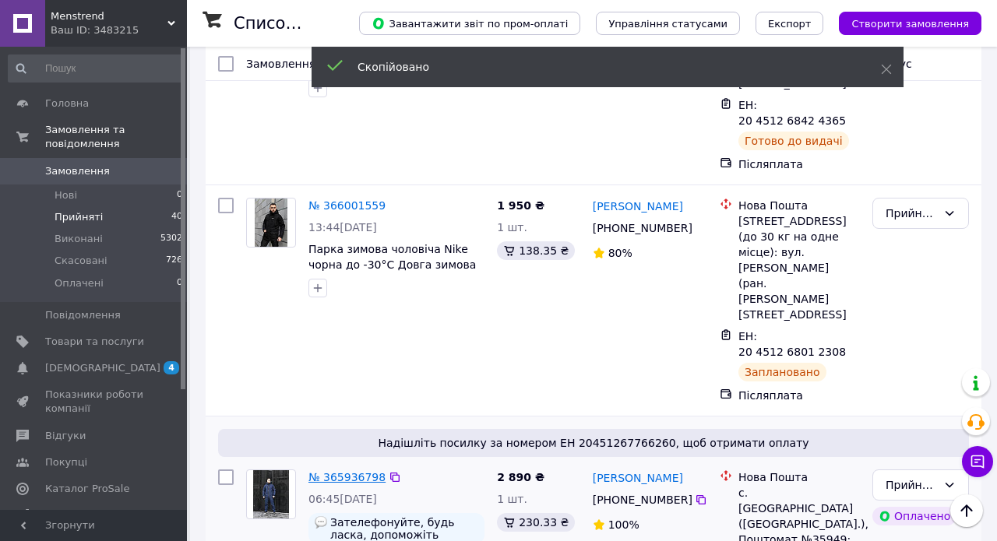
click at [360, 471] on link "№ 365936798" at bounding box center [346, 477] width 77 height 12
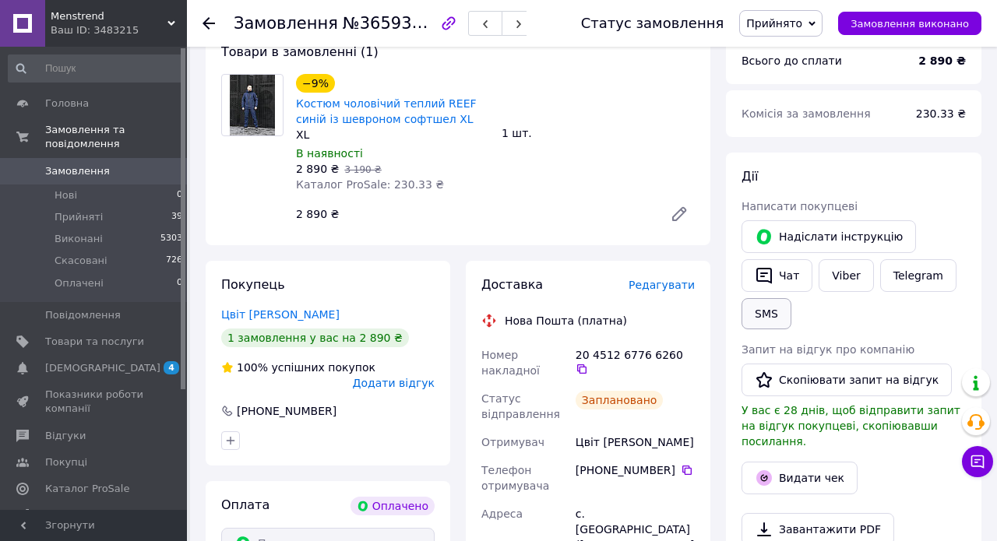
click at [771, 316] on button "SMS" at bounding box center [766, 313] width 50 height 31
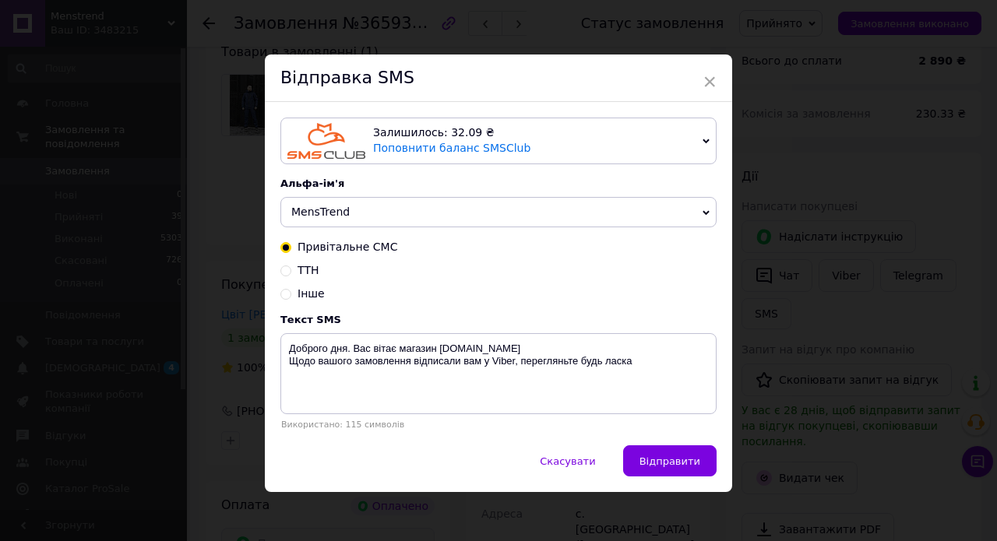
click at [283, 269] on input "ТТН" at bounding box center [285, 269] width 11 height 11
radio input "true"
radio input "false"
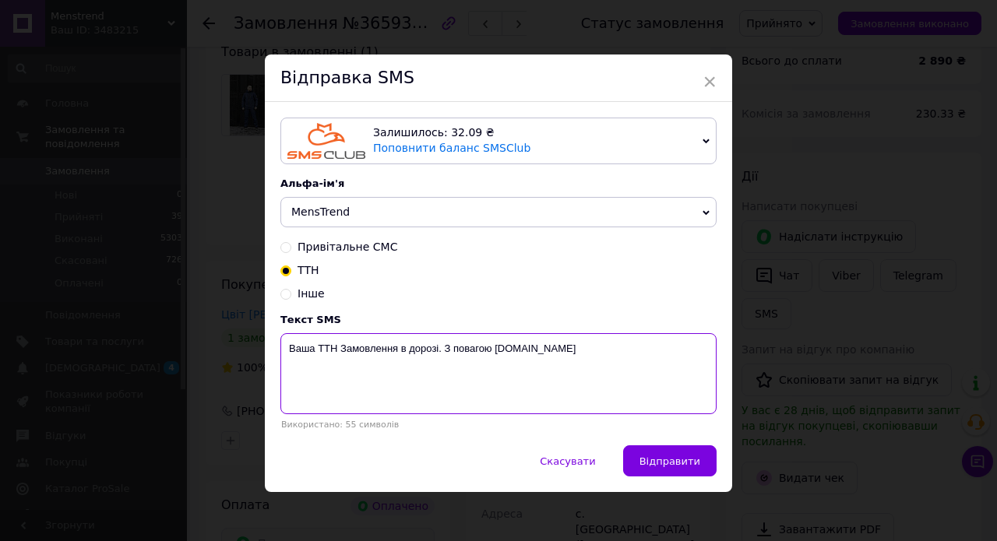
click at [337, 349] on textarea "Ваша ТТН Замовлення в дорозі. З повагою MensTrend.in.ua" at bounding box center [498, 373] width 436 height 81
paste textarea "20451267766260"
type textarea "Ваша ТТН 20451267766260 Замовлення в дорозі. З повагою MensTrend.in.ua"
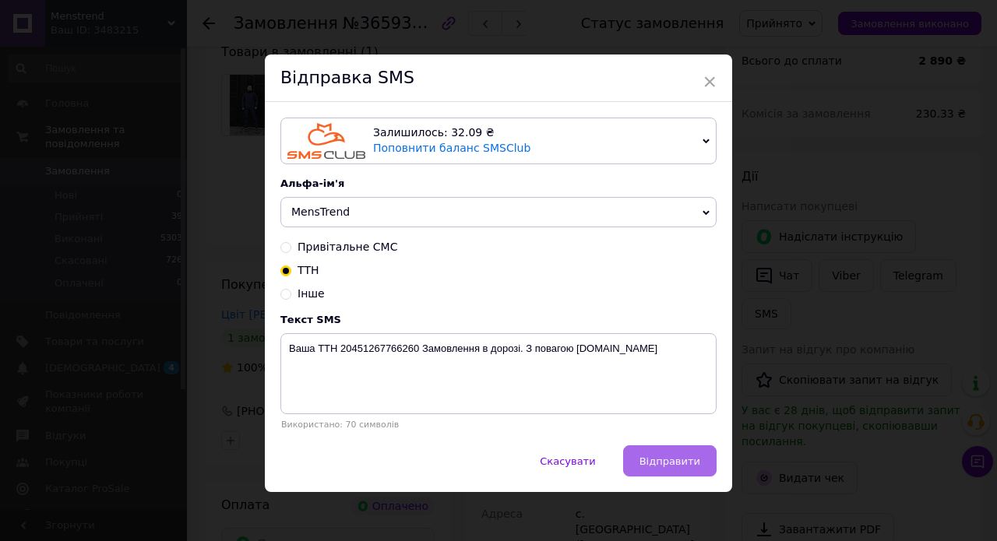
click at [647, 446] on button "Відправити" at bounding box center [669, 460] width 93 height 31
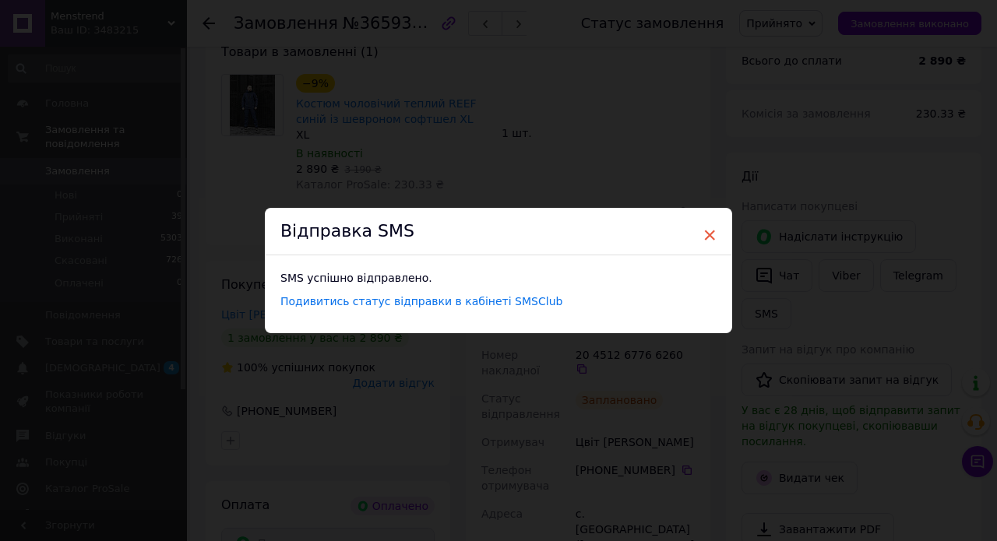
click at [709, 234] on span "×" at bounding box center [709, 235] width 14 height 26
click at [712, 234] on span "×" at bounding box center [709, 235] width 14 height 26
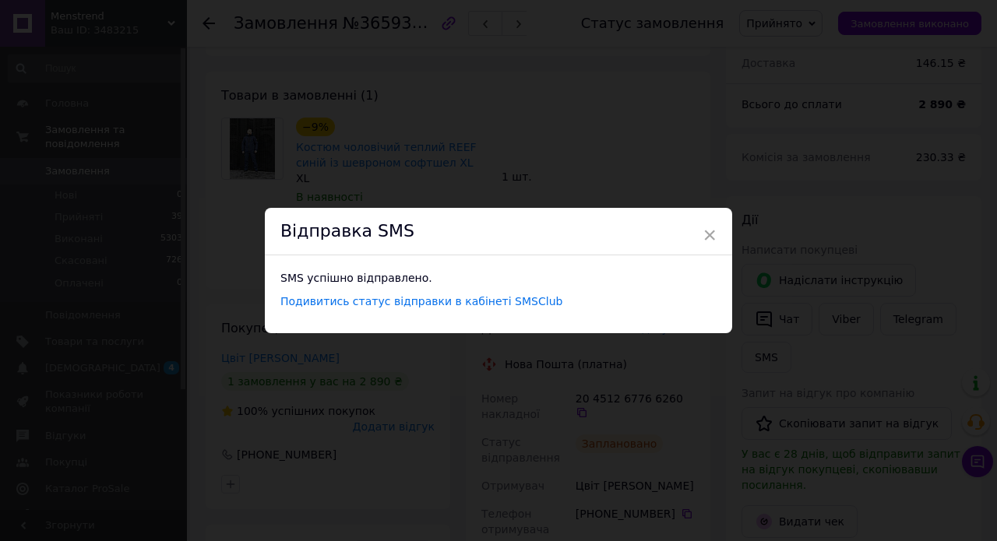
scroll to position [68, 0]
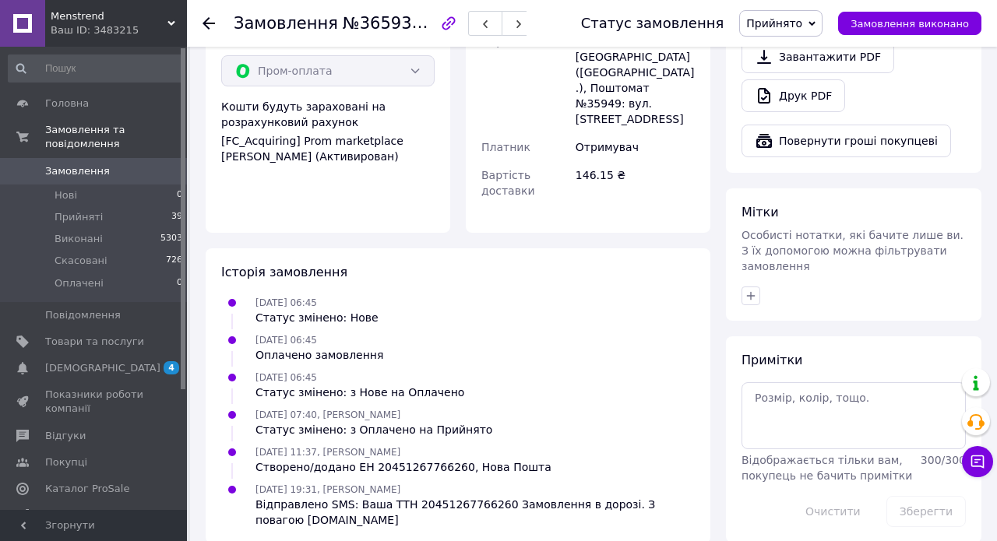
scroll to position [642, 0]
click at [90, 206] on li "Прийняті 39" at bounding box center [96, 217] width 192 height 22
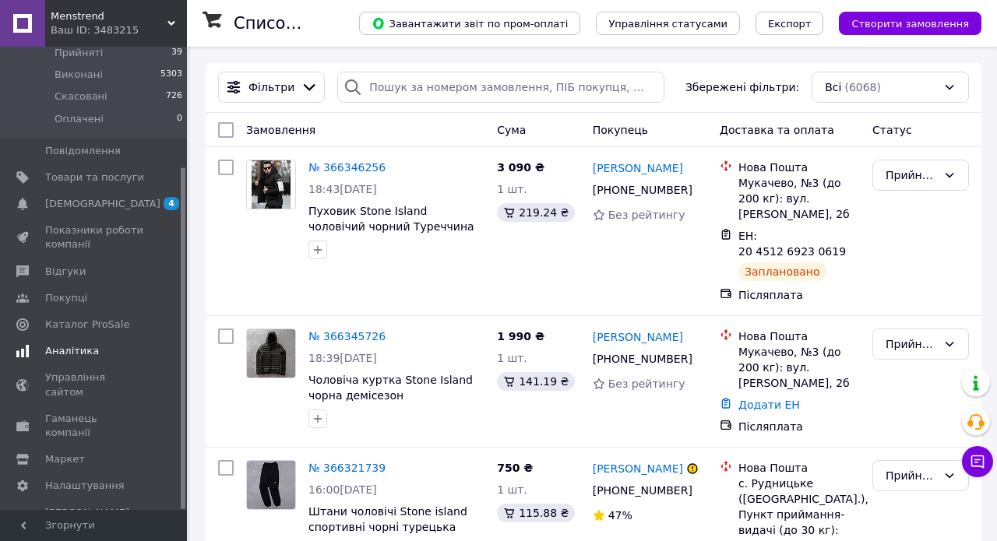
scroll to position [163, 0]
click at [73, 346] on span "Аналітика" at bounding box center [72, 353] width 54 height 14
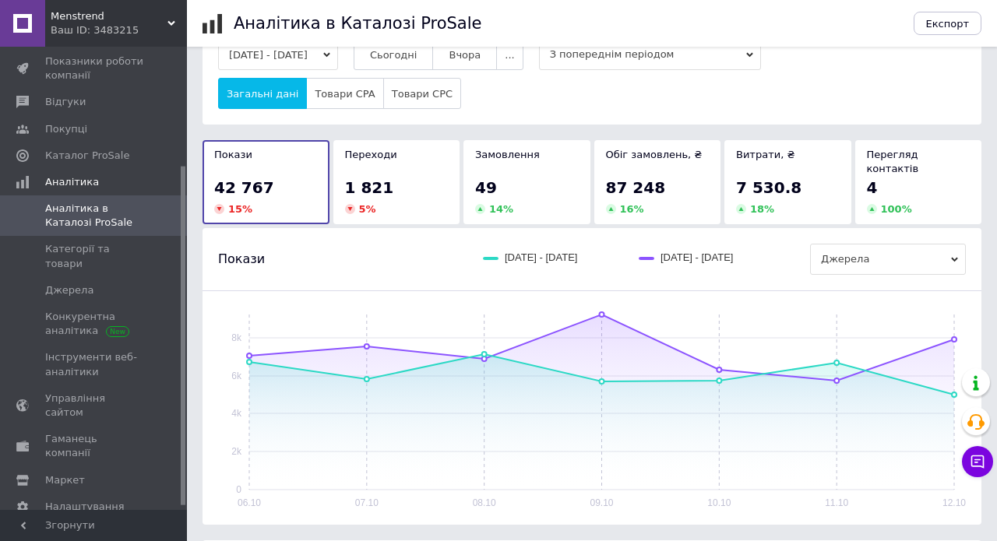
scroll to position [58, 0]
